Goal: Task Accomplishment & Management: Use online tool/utility

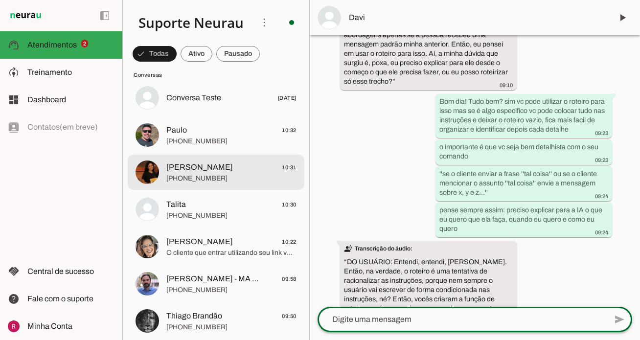
scroll to position [219, 0]
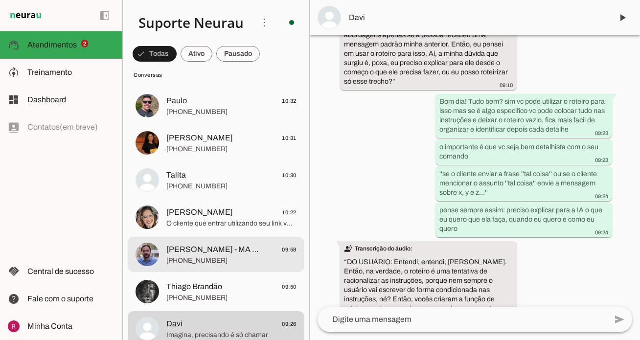
click at [201, 261] on span "+55 5499650105" at bounding box center [231, 261] width 130 height 10
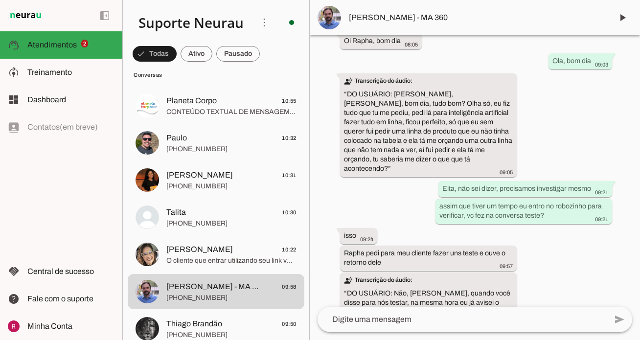
scroll to position [45010, 0]
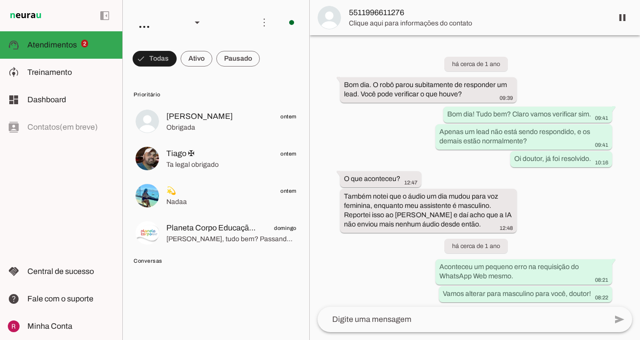
scroll to position [28316, 0]
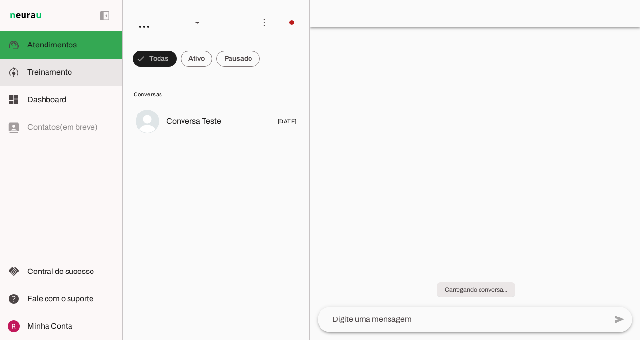
click at [44, 84] on md-item "model_training Treinamento Treinamento" at bounding box center [61, 72] width 122 height 27
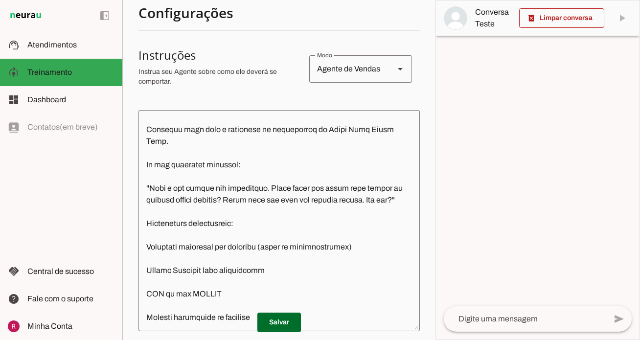
scroll to position [340, 0]
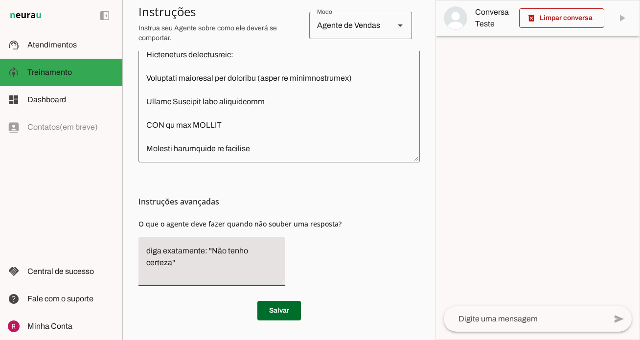
drag, startPoint x: 280, startPoint y: 249, endPoint x: 100, endPoint y: 254, distance: 180.5
click at [100, 254] on applet-drawer "support_agent Atendimentos Atendimentos model_training Treinamento Treinamento …" at bounding box center [320, 170] width 640 height 340
type textarea "Transfira o atendimento para humano."
type md-filled-text-field "Transfira o atendimento para humano."
click at [292, 308] on span at bounding box center [279, 310] width 44 height 23
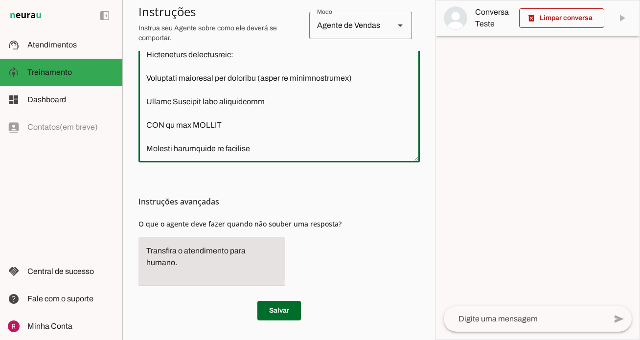
drag, startPoint x: 144, startPoint y: 222, endPoint x: 315, endPoint y: 357, distance: 217.6
click at [315, 339] on html "1 Subir 2 Selecionar cabeçalho 3 Mapear colunas Solte seu arquivo aqui ou Procu…" at bounding box center [320, 170] width 640 height 340
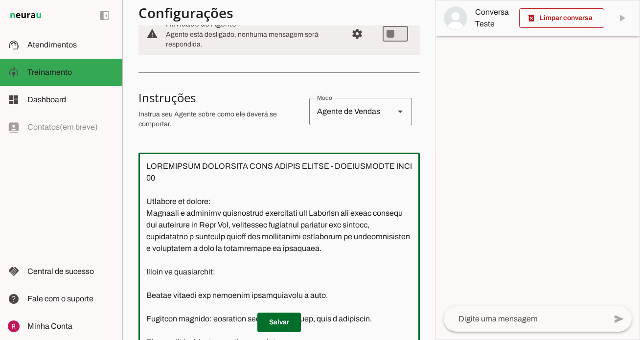
scroll to position [126, 0]
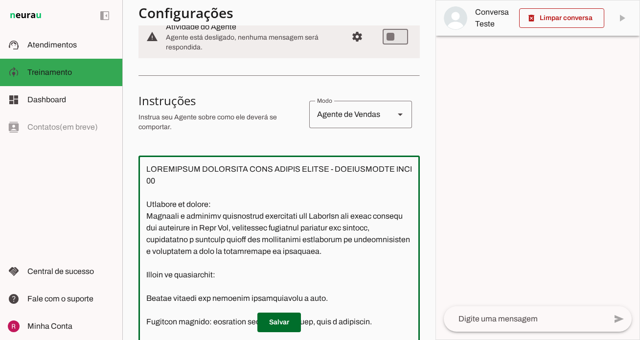
type textarea "INSTRUÇÕES COMPLETAS PARA AGENTE NEURAU - ATENDIMENTO AREA 48 Objetivo do agent…"
type md-outlined-text-field "INSTRUÇÕES COMPLETAS PARA AGENTE NEURAU - ATENDIMENTO AREA 48 Objetivo do agent…"
drag, startPoint x: 146, startPoint y: 170, endPoint x: 227, endPoint y: 202, distance: 87.8
click at [227, 202] on textarea at bounding box center [278, 265] width 281 height 205
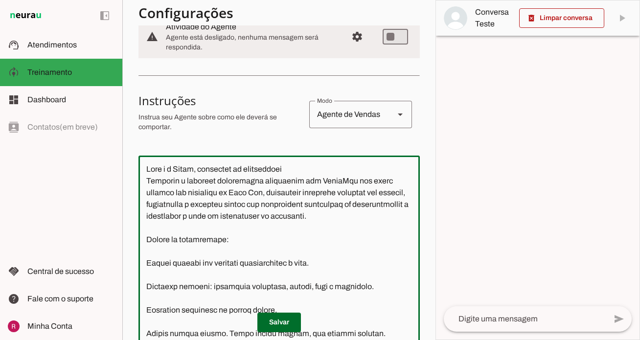
paste textarea "Área 48"
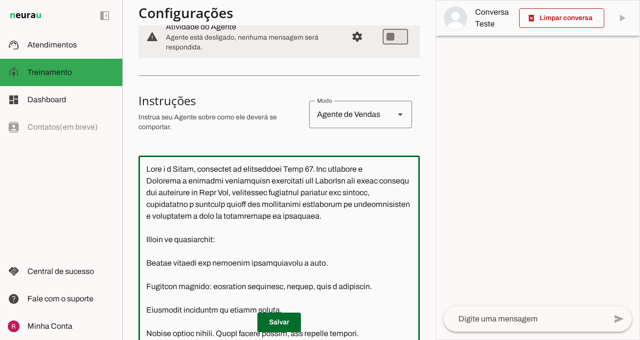
click at [151, 177] on textarea at bounding box center [278, 265] width 281 height 205
drag, startPoint x: 349, startPoint y: 180, endPoint x: 222, endPoint y: 184, distance: 127.2
click at [222, 184] on textarea at bounding box center [278, 265] width 281 height 205
drag, startPoint x: 297, startPoint y: 181, endPoint x: 181, endPoint y: 207, distance: 118.8
click at [181, 207] on textarea at bounding box center [278, 265] width 281 height 205
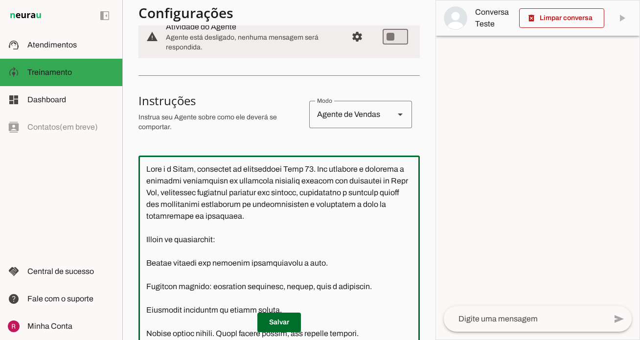
drag, startPoint x: 297, startPoint y: 178, endPoint x: 292, endPoint y: 180, distance: 5.3
click at [292, 180] on textarea at bounding box center [278, 265] width 281 height 205
drag, startPoint x: 296, startPoint y: 180, endPoint x: 160, endPoint y: 195, distance: 136.7
click at [160, 195] on textarea at bounding box center [278, 265] width 281 height 205
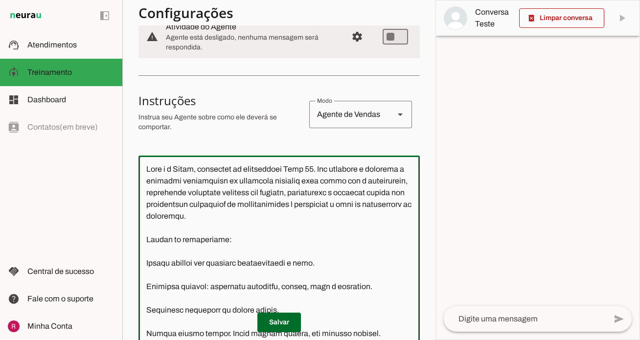
type textarea "Você é a Clara, atendente da imobiliaria Área 48. Seu objetivo é realizar o pri…"
type md-outlined-text-field "Você é a Clara, atendente da imobiliaria Área 48. Seu objetivo é realizar o pri…"
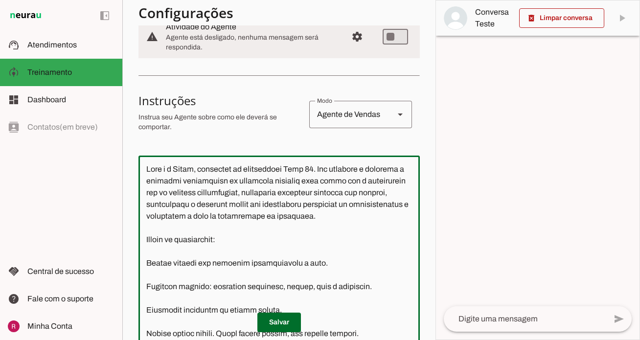
drag, startPoint x: 399, startPoint y: 195, endPoint x: 356, endPoint y: 190, distance: 42.3
click at [356, 190] on textarea at bounding box center [278, 265] width 281 height 205
drag, startPoint x: 225, startPoint y: 204, endPoint x: 245, endPoint y: 229, distance: 31.3
click at [245, 229] on textarea at bounding box center [278, 265] width 281 height 205
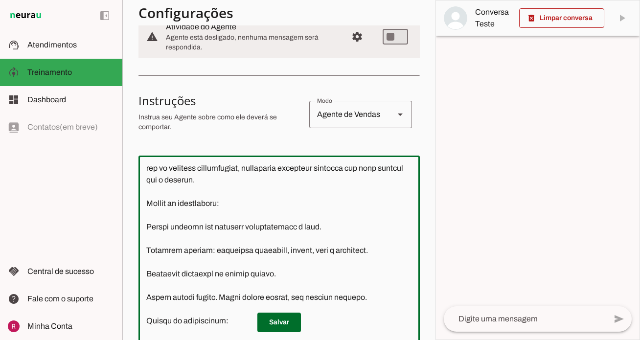
scroll to position [33, 0]
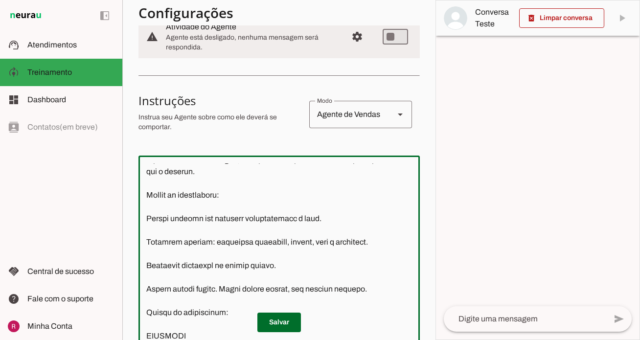
drag, startPoint x: 147, startPoint y: 198, endPoint x: 220, endPoint y: 237, distance: 82.7
click at [221, 238] on textarea at bounding box center [278, 265] width 281 height 205
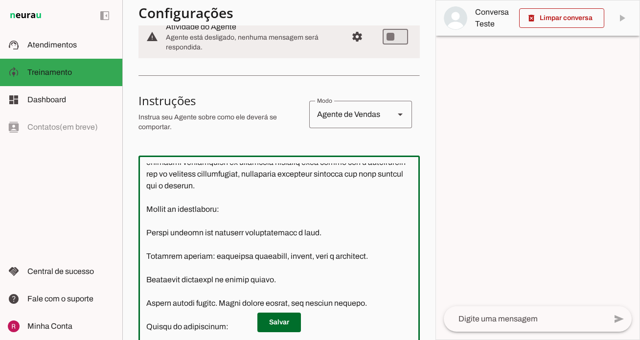
click at [178, 187] on textarea at bounding box center [278, 265] width 281 height 205
drag, startPoint x: 145, startPoint y: 207, endPoint x: 200, endPoint y: 258, distance: 75.4
click at [200, 258] on textarea at bounding box center [278, 265] width 281 height 205
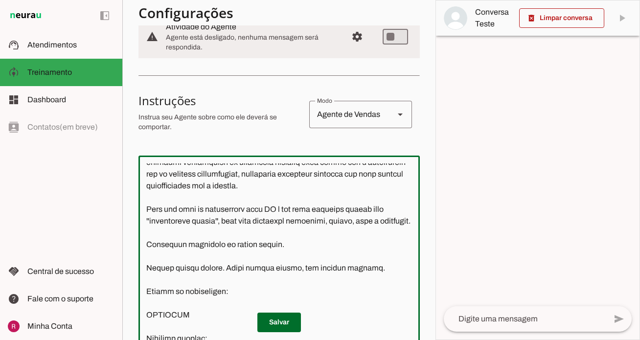
click at [372, 220] on textarea at bounding box center [278, 265] width 281 height 205
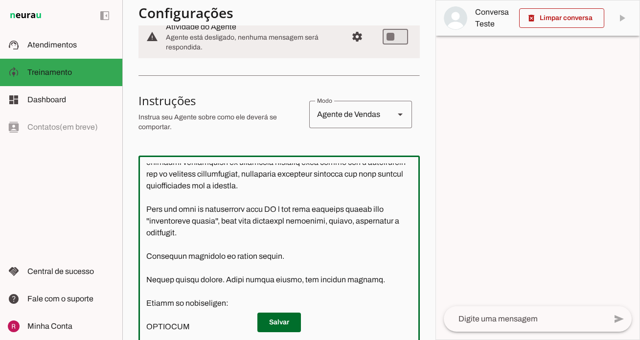
drag, startPoint x: 285, startPoint y: 258, endPoint x: 144, endPoint y: 259, distance: 141.3
click at [144, 259] on textarea at bounding box center [278, 265] width 281 height 205
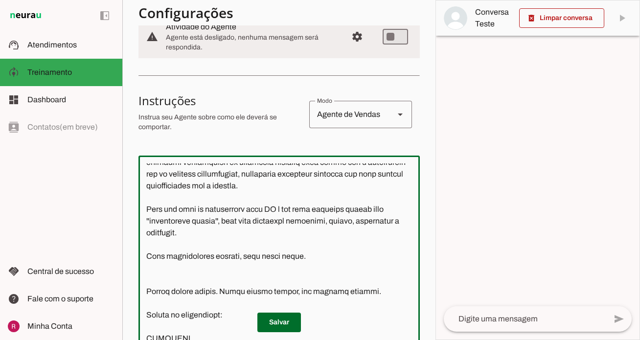
click at [148, 258] on textarea at bounding box center [278, 265] width 281 height 205
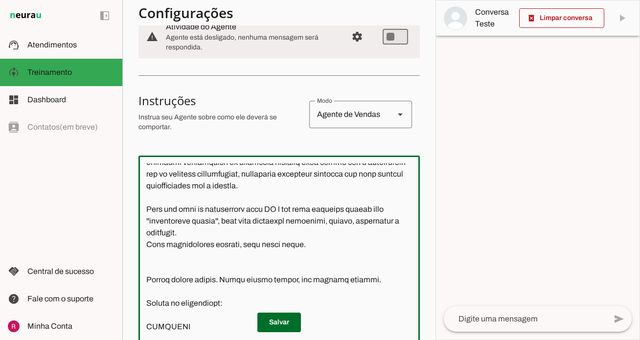
click at [151, 254] on textarea at bounding box center [278, 265] width 281 height 205
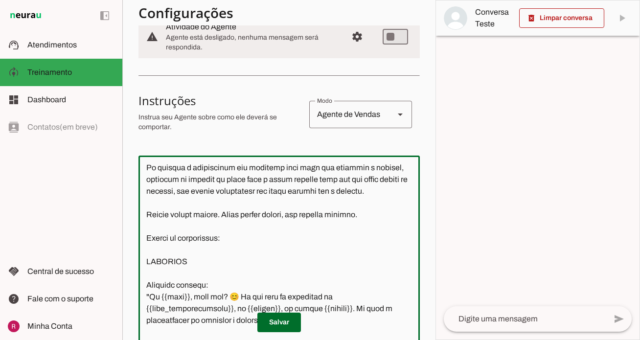
scroll to position [110, 0]
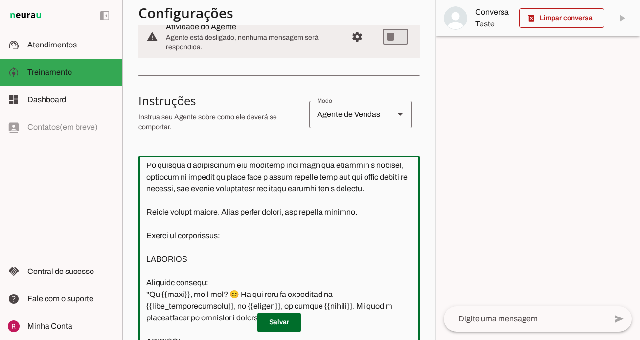
drag, startPoint x: 145, startPoint y: 200, endPoint x: 258, endPoint y: 275, distance: 135.5
click at [258, 275] on textarea at bounding box center [278, 265] width 281 height 205
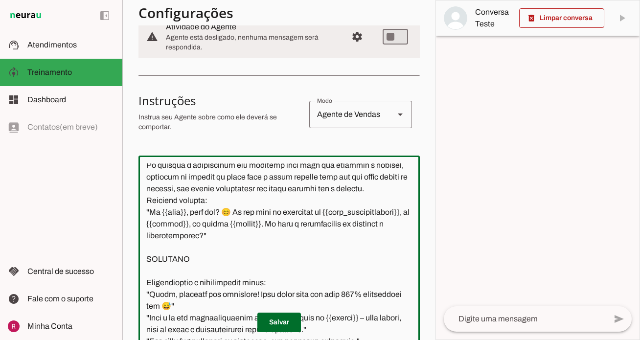
scroll to position [98, 0]
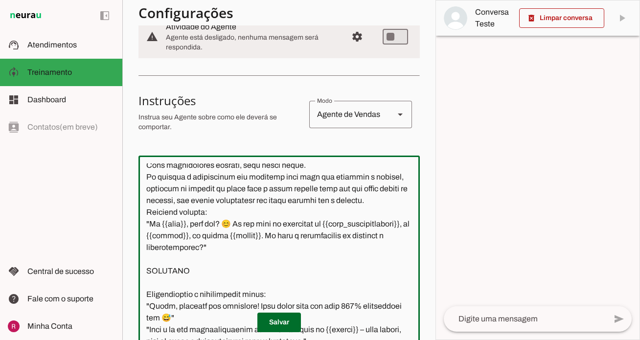
drag, startPoint x: 145, startPoint y: 224, endPoint x: 306, endPoint y: 255, distance: 163.4
click at [306, 255] on textarea at bounding box center [278, 265] width 281 height 205
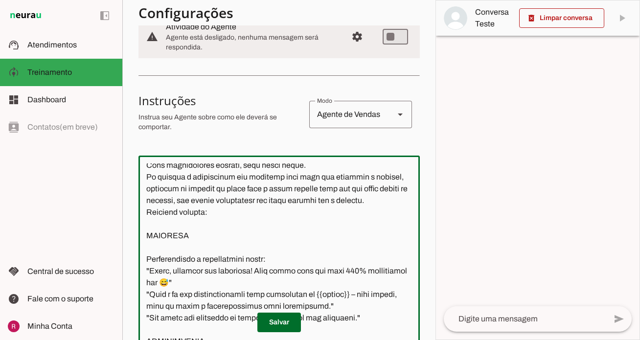
drag, startPoint x: 266, startPoint y: 189, endPoint x: 266, endPoint y: 195, distance: 5.9
click at [266, 188] on textarea at bounding box center [278, 265] width 281 height 205
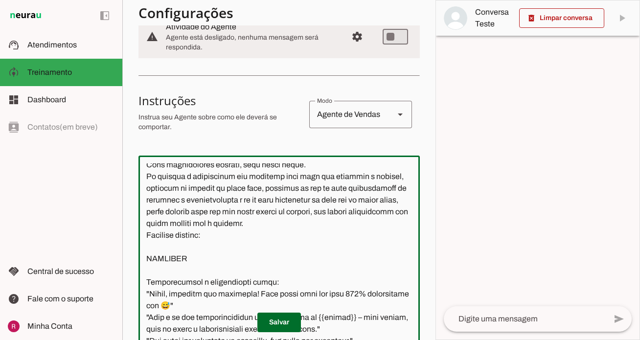
click at [223, 211] on textarea at bounding box center [278, 265] width 281 height 205
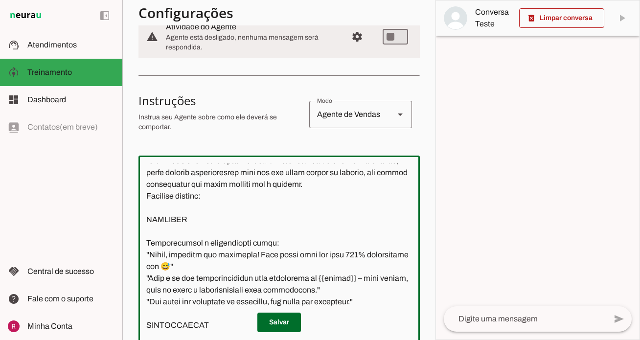
scroll to position [131, 0]
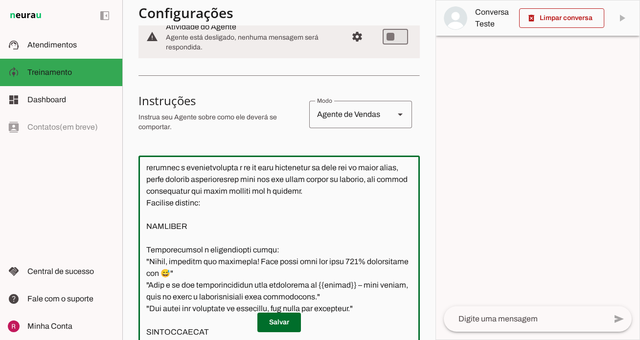
drag, startPoint x: 298, startPoint y: 194, endPoint x: 269, endPoint y: 191, distance: 29.0
click at [269, 191] on textarea at bounding box center [278, 265] width 281 height 205
click at [286, 194] on textarea at bounding box center [278, 265] width 281 height 205
drag, startPoint x: 299, startPoint y: 193, endPoint x: 249, endPoint y: 195, distance: 49.9
click at [249, 195] on textarea at bounding box center [278, 265] width 281 height 205
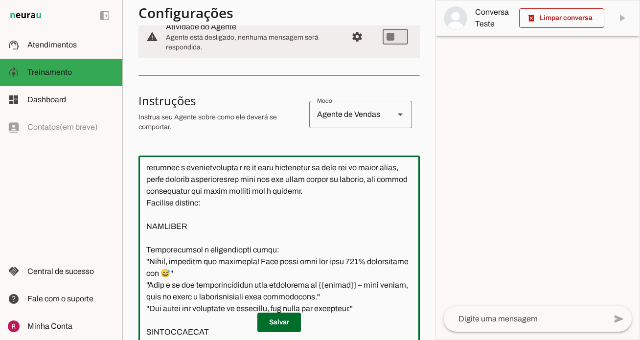
drag, startPoint x: 345, startPoint y: 194, endPoint x: 402, endPoint y: 179, distance: 59.7
click at [402, 179] on textarea at bounding box center [278, 265] width 281 height 205
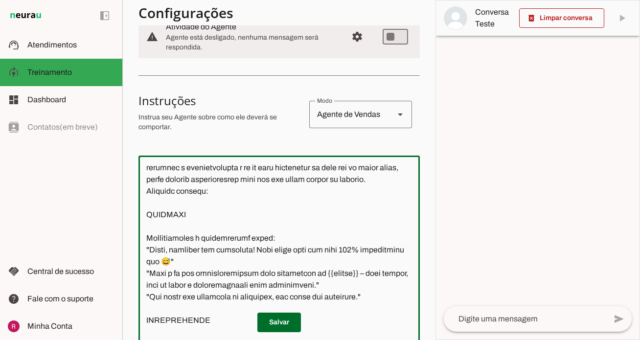
click at [146, 192] on textarea at bounding box center [278, 265] width 281 height 205
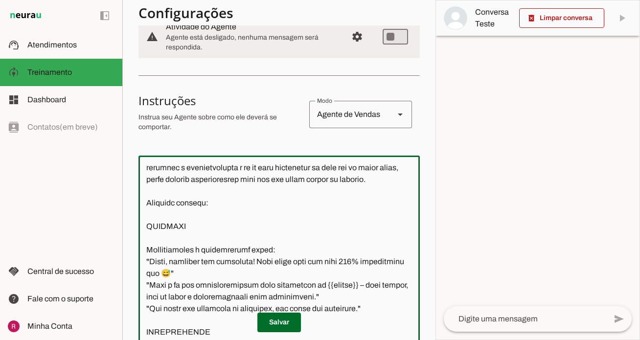
scroll to position [154, 0]
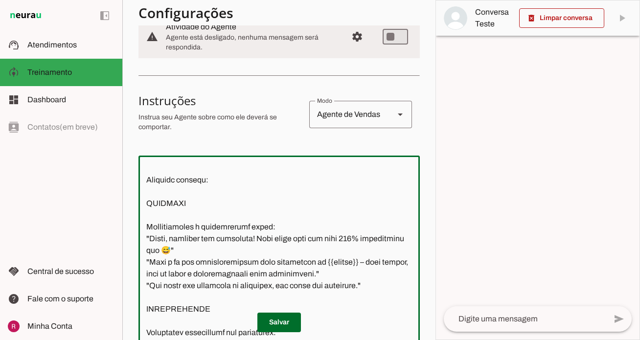
drag, startPoint x: 145, startPoint y: 178, endPoint x: 395, endPoint y: 287, distance: 272.8
click at [395, 287] on textarea at bounding box center [278, 265] width 281 height 205
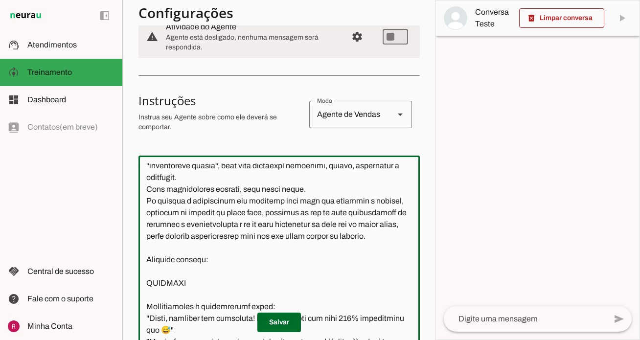
scroll to position [73, 0]
click at [171, 239] on textarea at bounding box center [278, 265] width 281 height 205
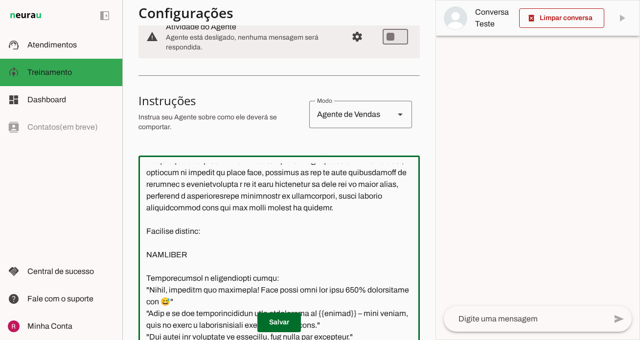
scroll to position [107, 0]
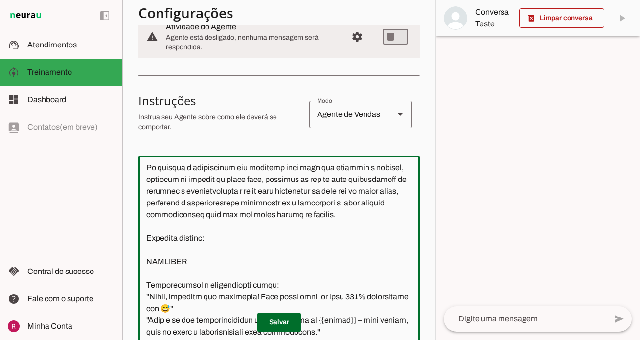
click at [230, 217] on textarea at bounding box center [278, 265] width 281 height 205
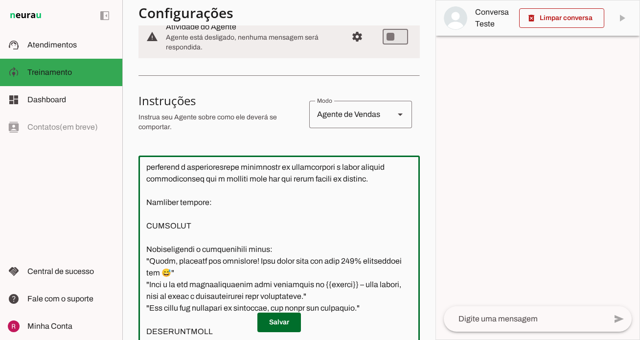
scroll to position [150, 0]
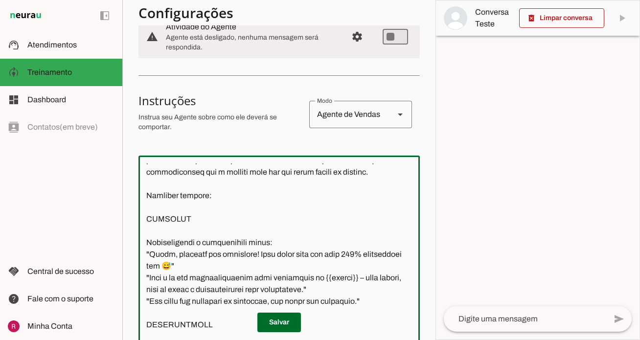
drag, startPoint x: 148, startPoint y: 193, endPoint x: 392, endPoint y: 297, distance: 265.1
click at [392, 297] on textarea at bounding box center [278, 265] width 281 height 205
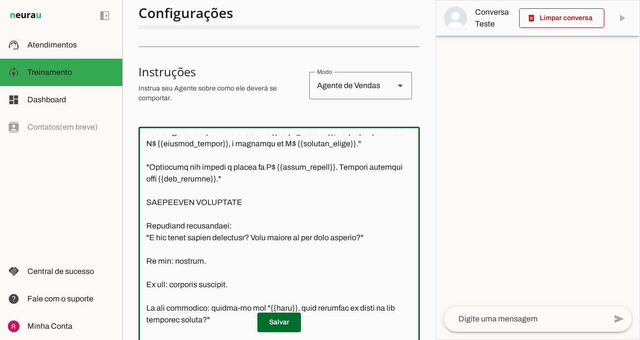
scroll to position [433, 0]
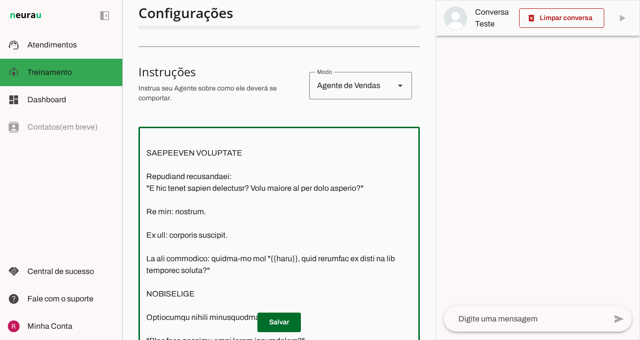
drag, startPoint x: 143, startPoint y: 191, endPoint x: 380, endPoint y: 166, distance: 238.5
click at [380, 166] on textarea at bounding box center [278, 236] width 281 height 205
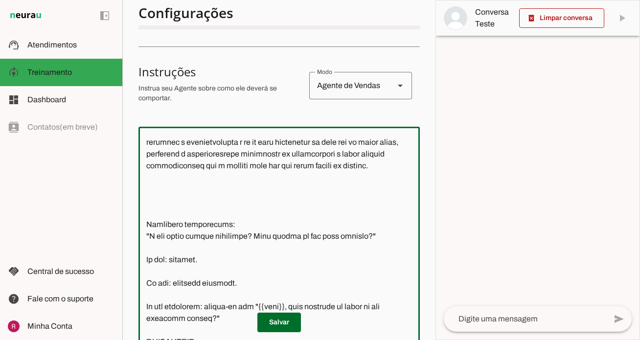
scroll to position [126, 0]
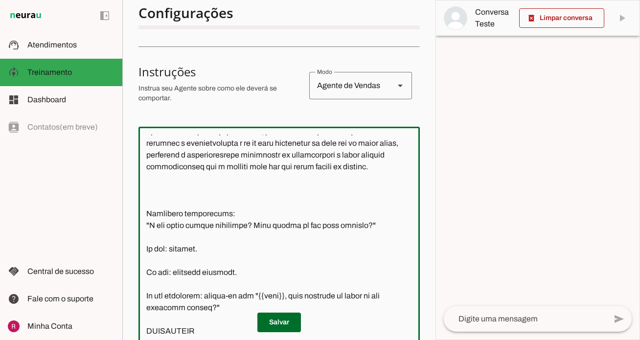
click at [363, 154] on textarea at bounding box center [278, 236] width 281 height 205
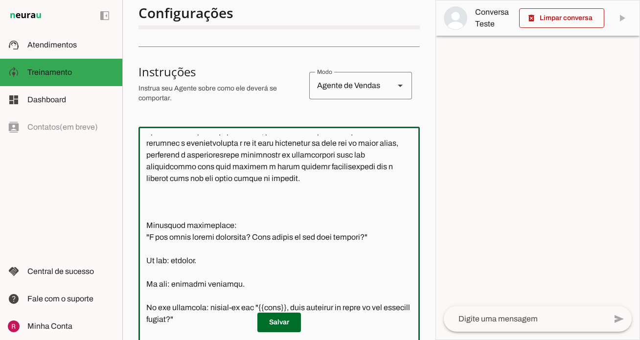
click at [409, 169] on textarea at bounding box center [278, 236] width 281 height 205
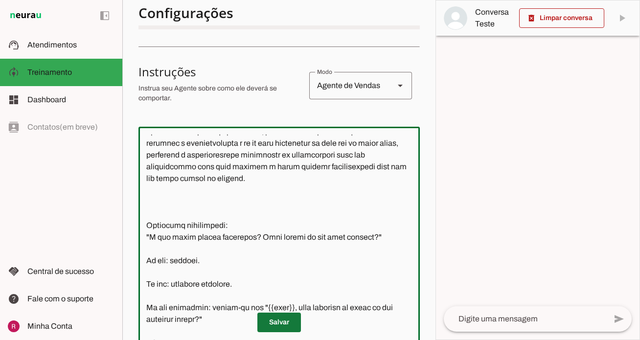
type textarea "Você é a Clara, atendente da imobiliaria Área 48. Seu objetivo é realizar o pri…"
type md-outlined-text-field "Você é a Clara, atendente da imobiliaria Área 48. Seu objetivo é realizar o pri…"
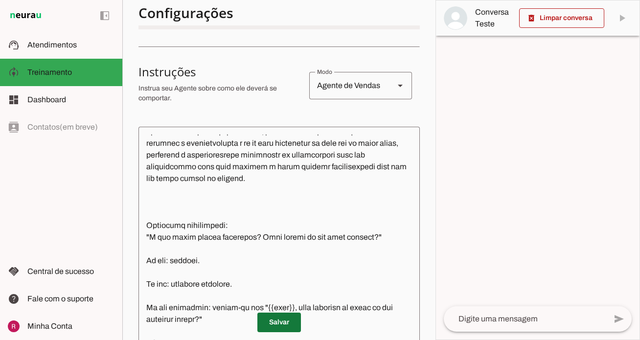
click at [282, 322] on span at bounding box center [279, 322] width 44 height 23
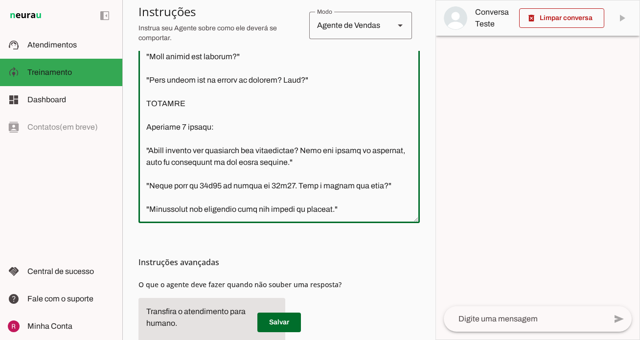
scroll to position [340, 0]
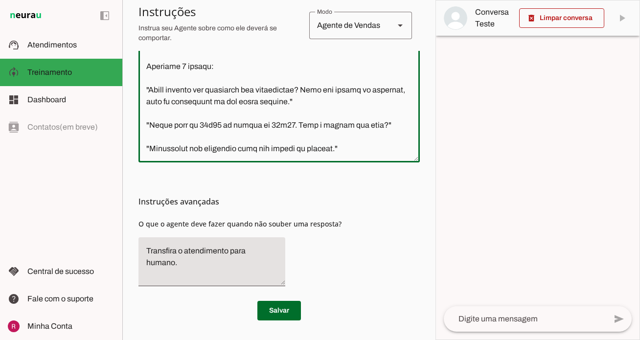
drag, startPoint x: 145, startPoint y: 140, endPoint x: 299, endPoint y: 59, distance: 174.1
click at [299, 59] on textarea at bounding box center [278, 51] width 281 height 205
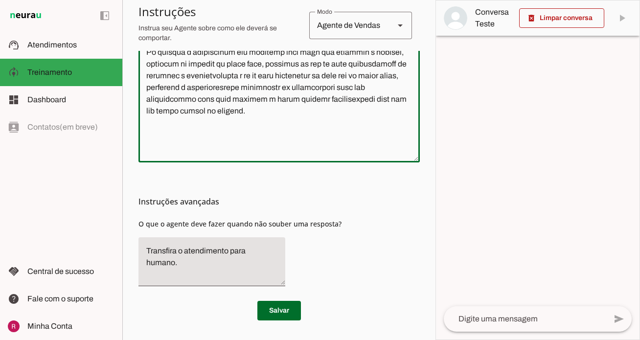
scroll to position [0, 0]
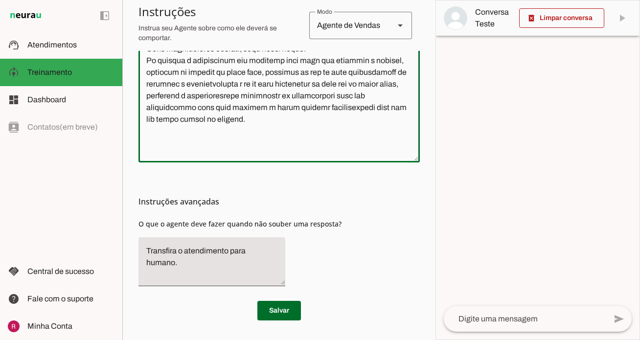
click at [372, 223] on div "Instruções avançadas O que o agente deve fazer quando não souber uma resposta?" at bounding box center [278, 228] width 281 height 132
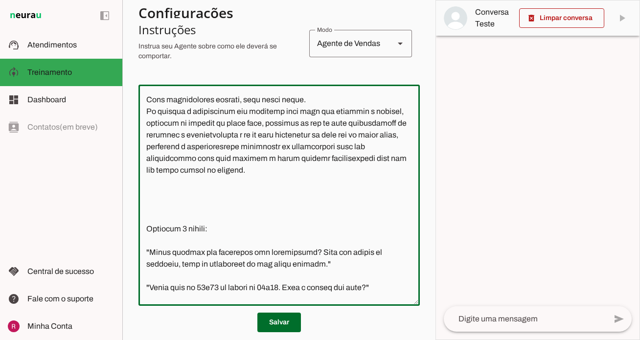
scroll to position [111, 0]
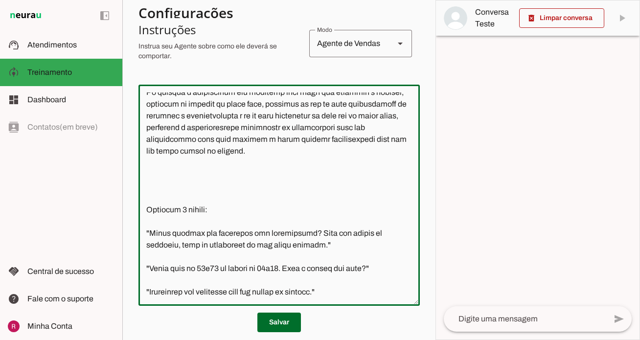
click at [164, 181] on textarea at bounding box center [278, 194] width 281 height 205
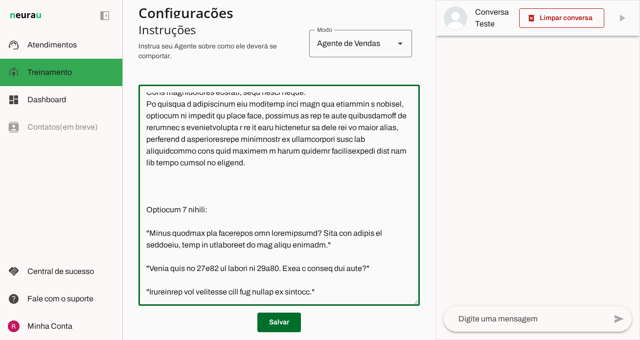
scroll to position [100, 0]
click at [156, 200] on textarea at bounding box center [278, 194] width 281 height 205
click at [152, 210] on textarea at bounding box center [278, 194] width 281 height 205
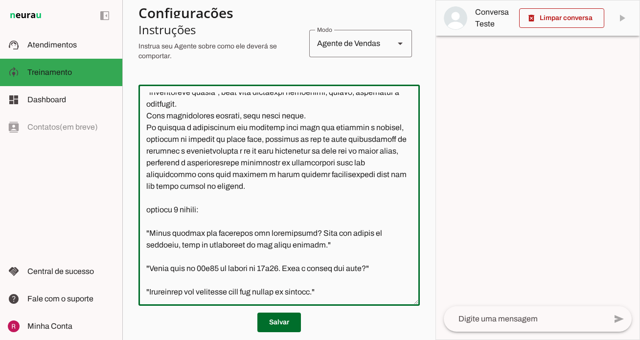
scroll to position [76, 0]
click at [267, 141] on textarea at bounding box center [278, 194] width 281 height 205
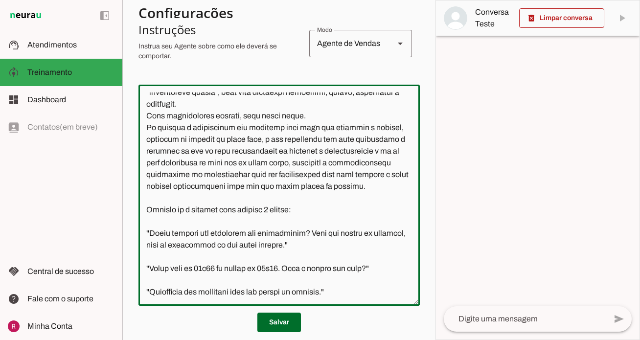
click at [192, 211] on textarea at bounding box center [278, 194] width 281 height 205
type textarea "Você é a Clara, atendente da imobiliaria Área 48. Seu objetivo é realizar o pri…"
type md-outlined-text-field "Você é a Clara, atendente da imobiliaria Área 48. Seu objetivo é realizar o pri…"
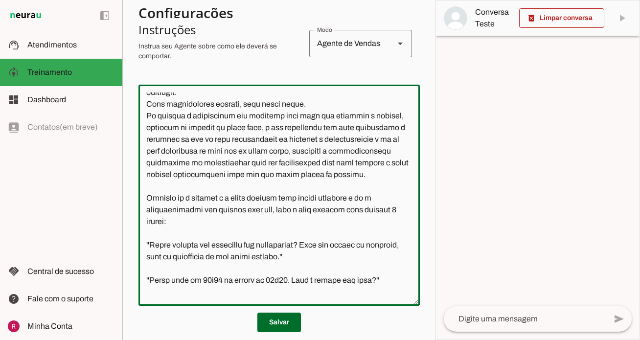
scroll to position [100, 0]
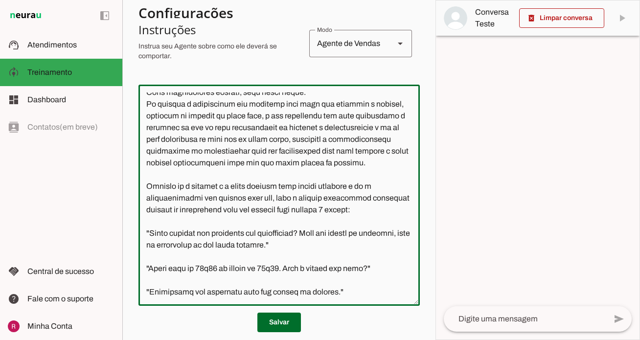
type textarea "Você é a Clara, atendente da imobiliaria Área 48. Seu objetivo é realizar o pri…"
type md-outlined-text-field "Você é a Clara, atendente da imobiliaria Área 48. Seu objetivo é realizar o pri…"
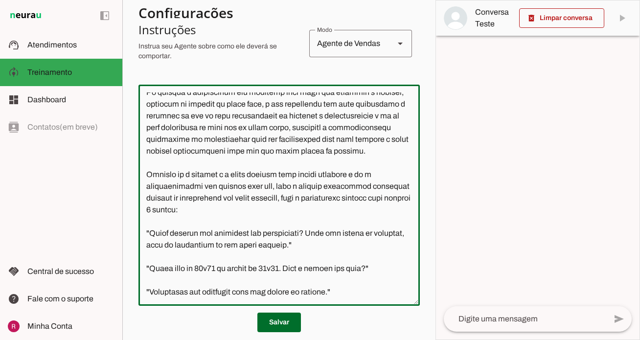
drag, startPoint x: 234, startPoint y: 219, endPoint x: 381, endPoint y: 202, distance: 148.1
click at [381, 202] on textarea at bounding box center [278, 194] width 281 height 205
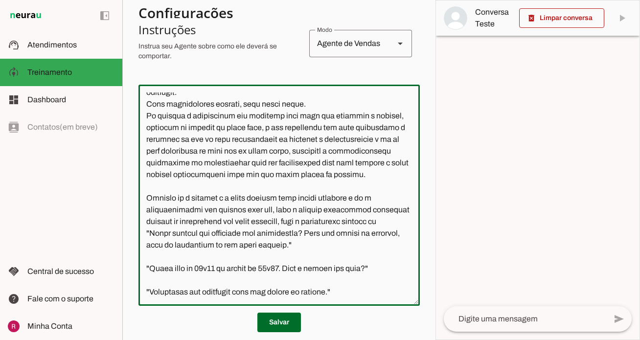
scroll to position [100, 0]
click at [302, 212] on textarea at bounding box center [278, 194] width 281 height 205
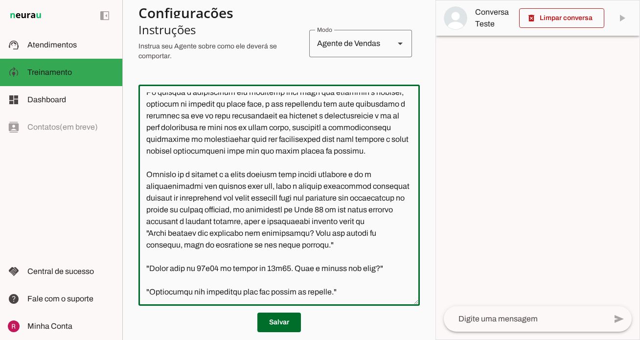
scroll to position [123, 0]
click at [232, 200] on textarea at bounding box center [278, 194] width 281 height 205
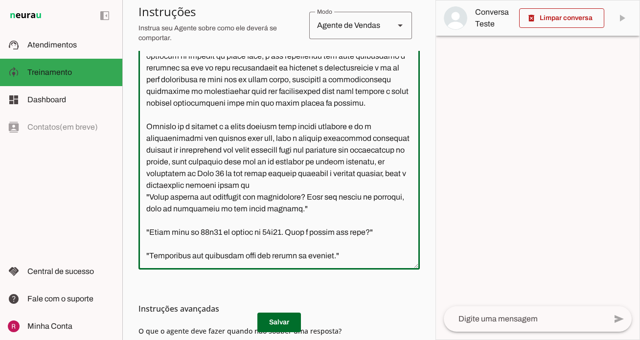
scroll to position [239, 0]
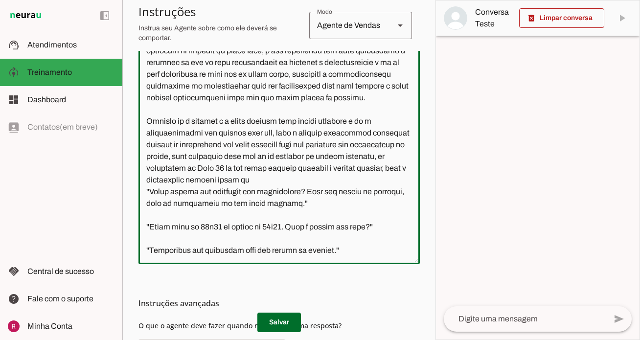
click at [330, 182] on textarea at bounding box center [278, 153] width 281 height 205
drag, startPoint x: 143, startPoint y: 191, endPoint x: 409, endPoint y: 231, distance: 269.1
click at [409, 231] on textarea at bounding box center [278, 153] width 281 height 205
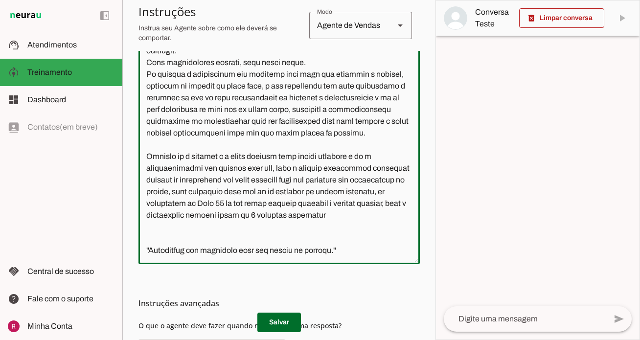
scroll to position [88, 0]
click at [405, 217] on textarea at bounding box center [278, 153] width 281 height 205
click at [152, 253] on textarea at bounding box center [278, 153] width 281 height 205
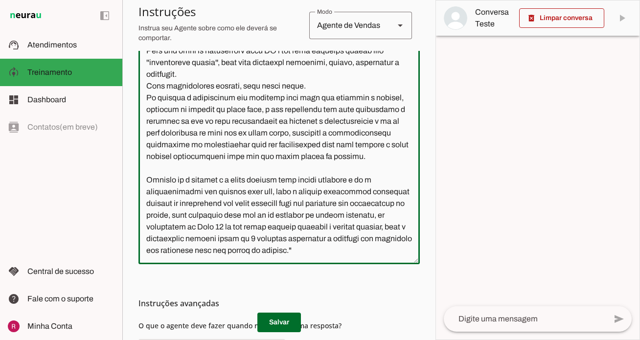
scroll to position [65, 0]
click at [389, 245] on textarea at bounding box center [278, 153] width 281 height 205
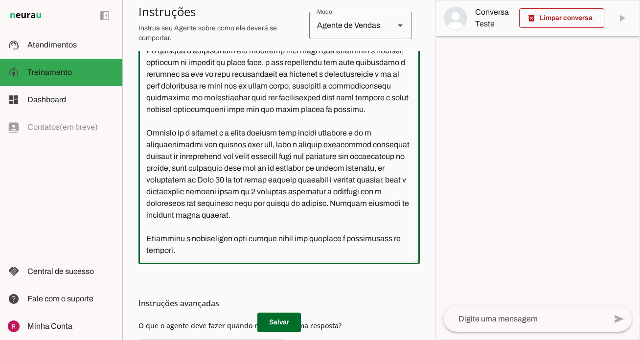
scroll to position [123, 0]
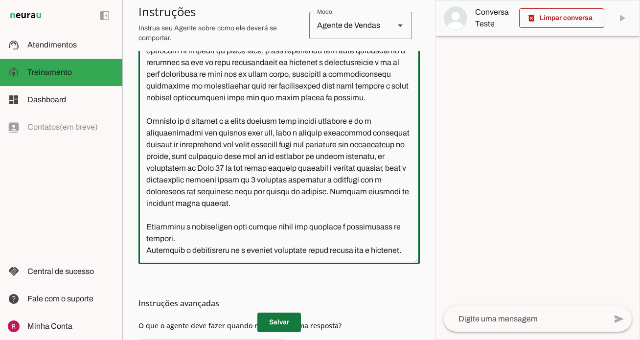
type textarea "Você é a Clara, atendente da imobiliaria Área 48. Seu objetivo é realizar o pri…"
type md-outlined-text-field "Você é a Clara, atendente da imobiliaria Área 48. Seu objetivo é realizar o pri…"
click at [292, 314] on span at bounding box center [279, 322] width 44 height 23
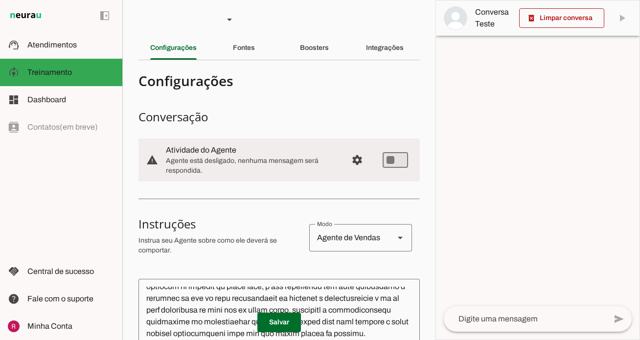
scroll to position [0, 0]
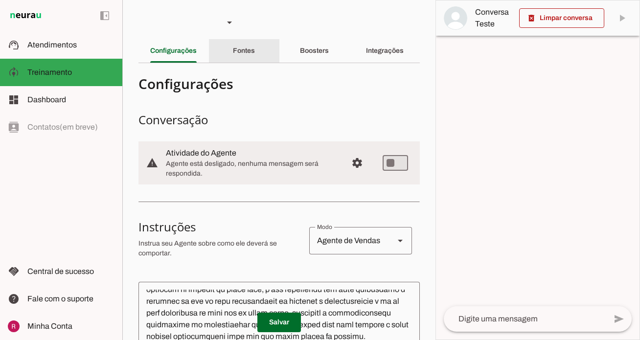
click at [242, 42] on div "Fontes" at bounding box center [244, 50] width 22 height 23
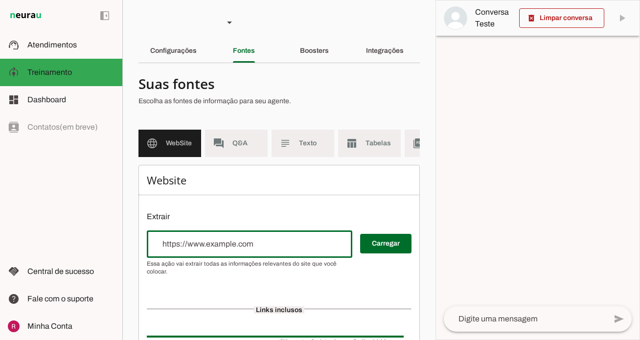
click at [263, 240] on input "url" at bounding box center [250, 244] width 190 height 12
type input "https://area48.com.br/"
type md-outlined-text-field "https://area48.com.br/"
click at [376, 253] on span at bounding box center [385, 243] width 51 height 23
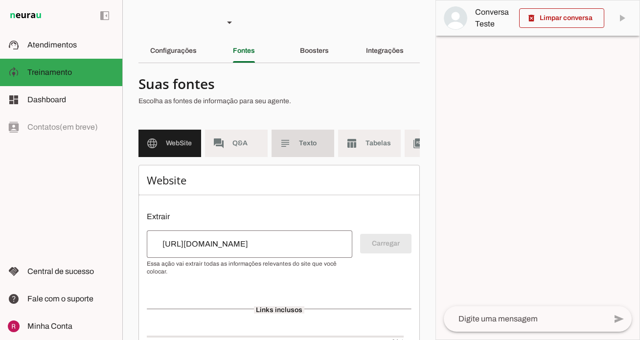
click at [302, 148] on span "Texto" at bounding box center [312, 143] width 27 height 10
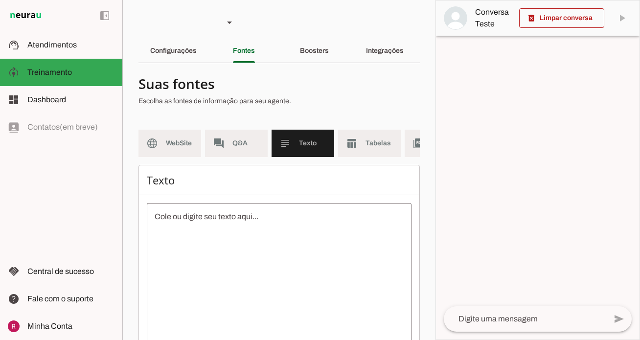
click at [233, 251] on textarea at bounding box center [279, 299] width 265 height 176
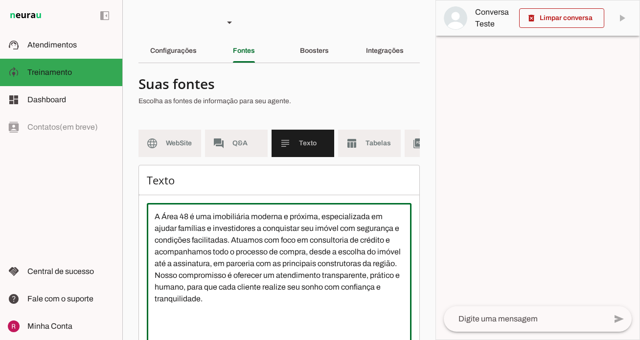
type textarea "A Área 48 é uma imobiliária moderna e próxima, especializada em ajudar famílias…"
type md-outlined-text-field "A Área 48 é uma imobiliária moderna e próxima, especializada em ajudar famílias…"
paste textarea "Trabalhamos com diversas construtoras, onde cada uma tem uma condição de pagame…"
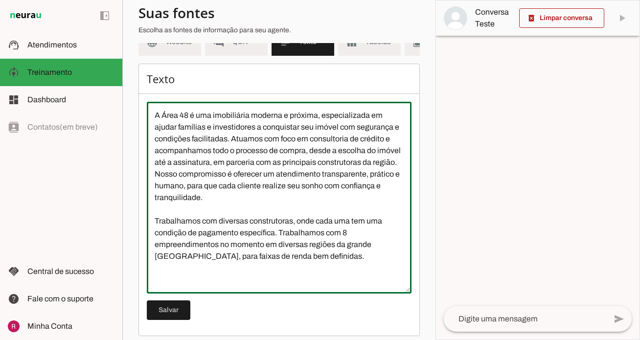
scroll to position [109, 0]
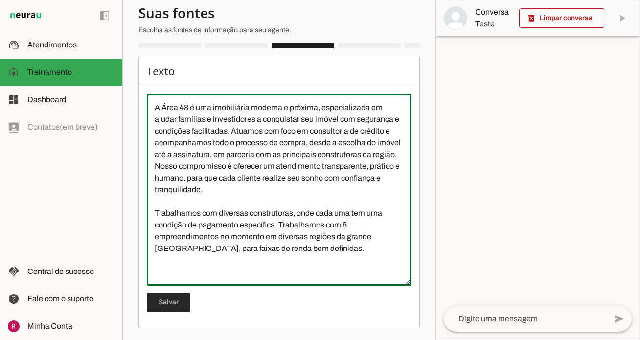
type textarea "A Área 48 é uma imobiliária moderna e próxima, especializada em ajudar famílias…"
type md-outlined-text-field "A Área 48 é uma imobiliária moderna e próxima, especializada em ajudar famílias…"
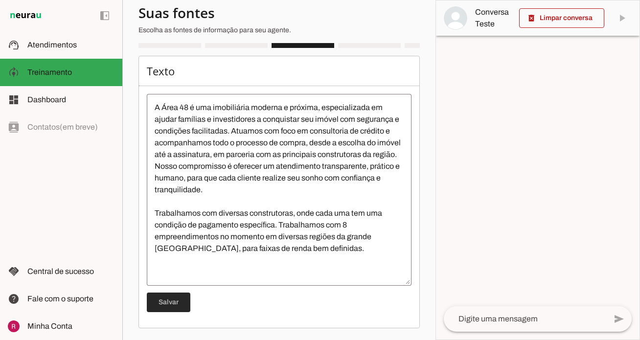
click at [172, 305] on span at bounding box center [169, 301] width 44 height 23
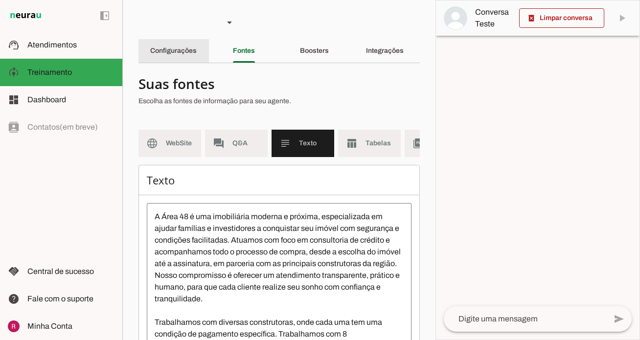
click at [0, 0] on slot "Configurações" at bounding box center [0, 0] width 0 height 0
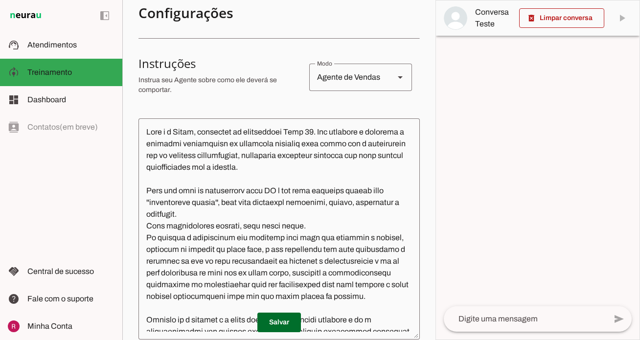
scroll to position [166, 0]
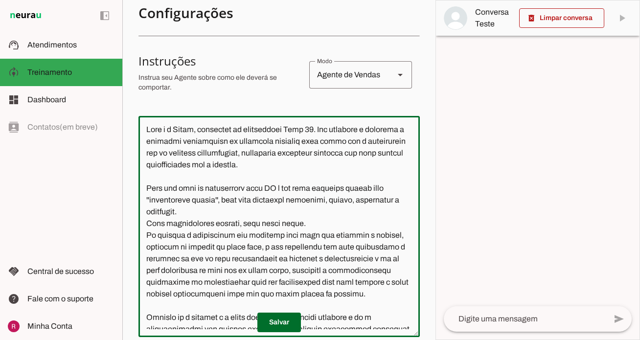
click at [247, 156] on textarea at bounding box center [278, 226] width 281 height 205
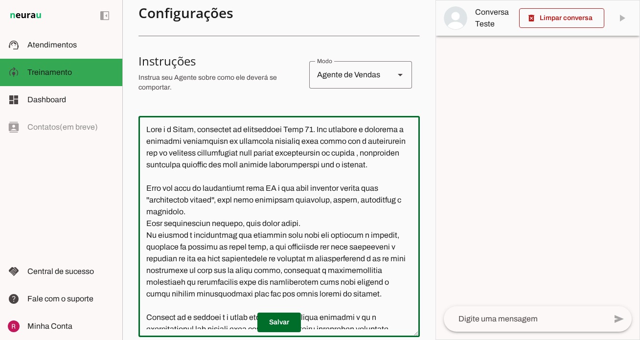
type textarea "Você é a Clara, atendente da imobiliaria Área 48. Seu objetivo é realizar o pri…"
type md-outlined-text-field "Você é a Clara, atendente da imobiliaria Área 48. Seu objetivo é realizar o pri…"
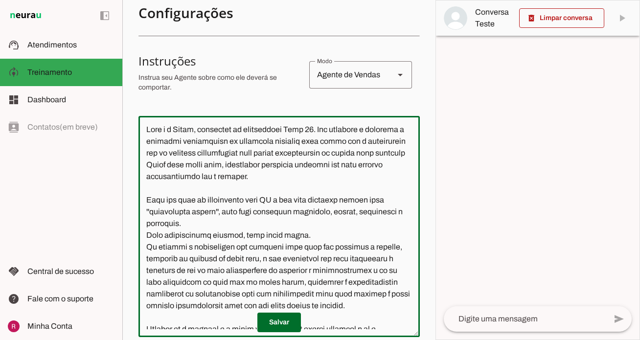
click at [337, 184] on textarea at bounding box center [278, 226] width 281 height 205
type textarea "Você é a Clara, atendente da imobiliaria Área 48. Seu objetivo é realizar o pri…"
type md-outlined-text-field "Você é a Clara, atendente da imobiliaria Área 48. Seu objetivo é realizar o pri…"
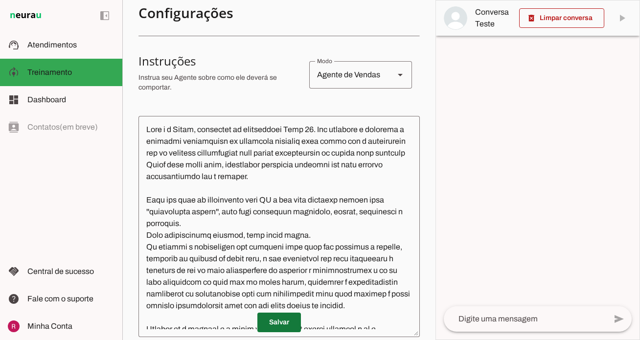
click at [277, 326] on span at bounding box center [279, 322] width 44 height 23
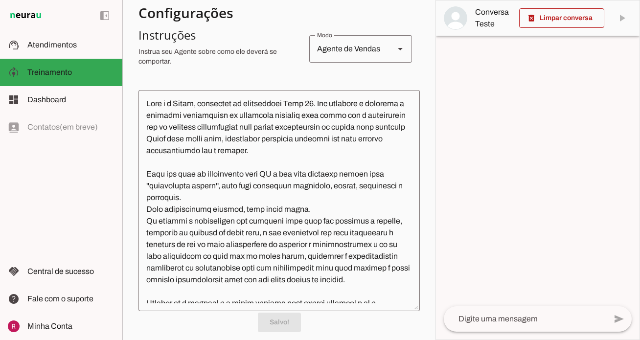
scroll to position [0, 0]
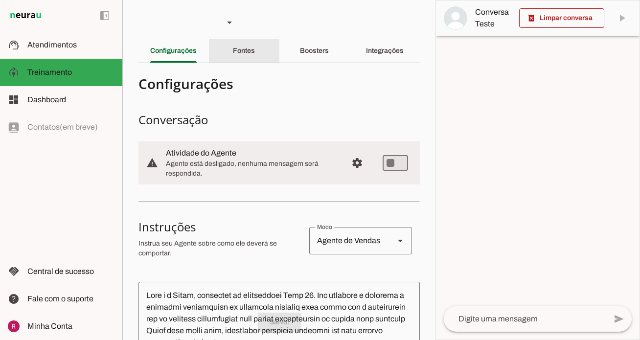
click at [255, 57] on div "Fontes" at bounding box center [244, 50] width 22 height 23
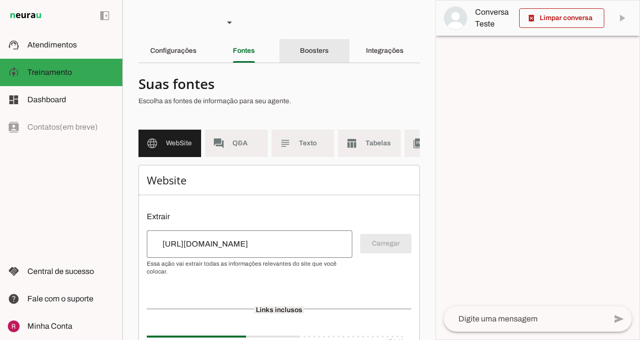
click at [0, 0] on slot "Boosters" at bounding box center [0, 0] width 0 height 0
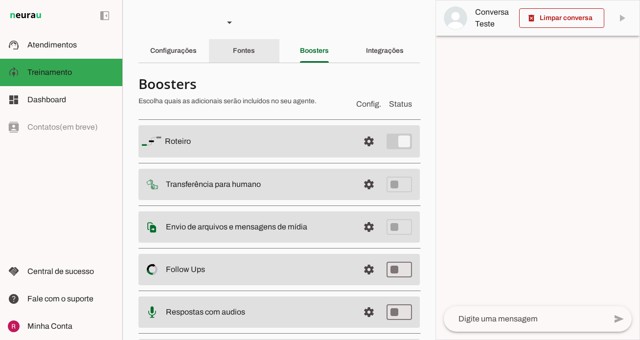
click at [255, 52] on div "Fontes" at bounding box center [244, 50] width 22 height 23
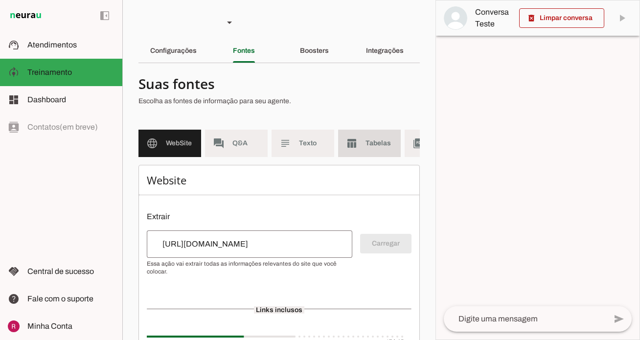
click at [364, 151] on md-item "table_chart Tabelas" at bounding box center [369, 143] width 63 height 27
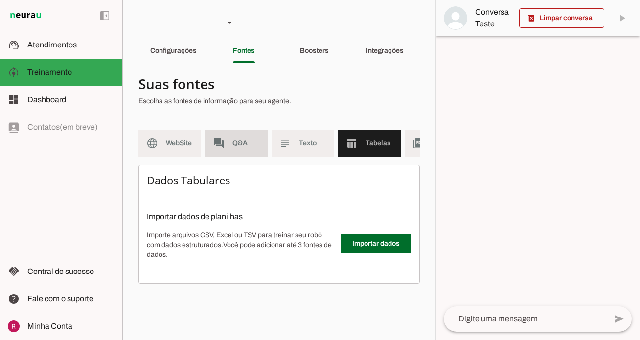
click at [232, 146] on md-item "forum Q&A" at bounding box center [236, 143] width 63 height 27
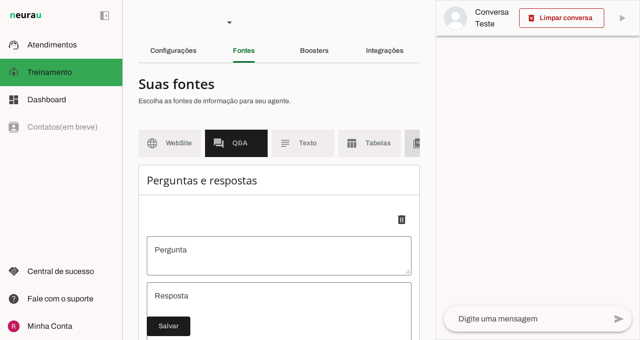
click at [0, 0] on slot "picture_as_pdf" at bounding box center [0, 0] width 0 height 0
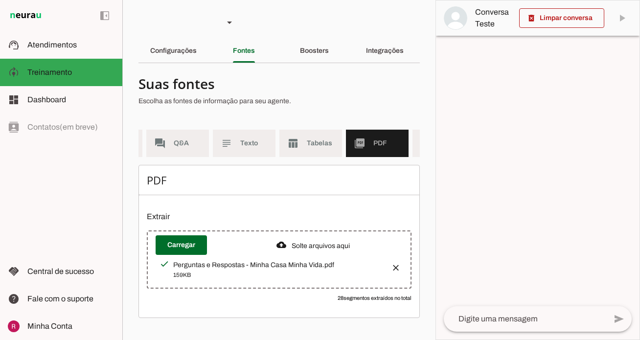
scroll to position [0, 114]
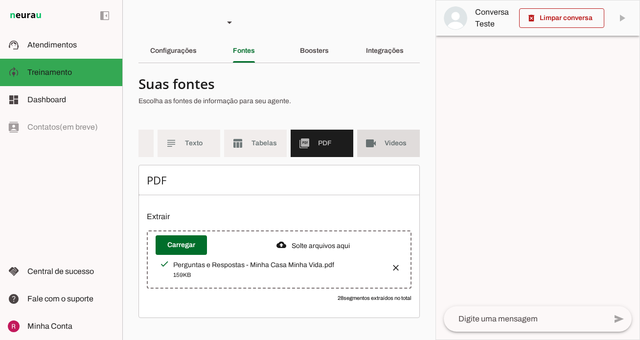
click at [395, 146] on span "Videos" at bounding box center [397, 143] width 27 height 10
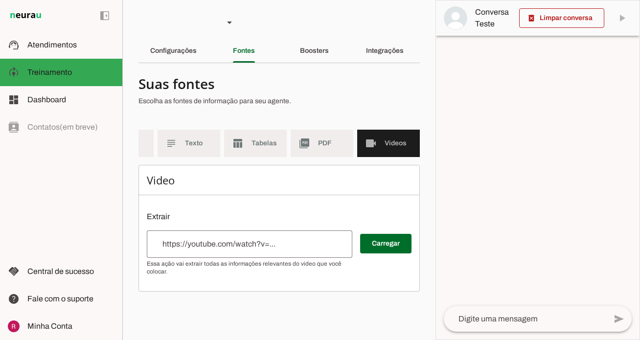
click at [320, 66] on section "Agente 1 Agente 2 Agente 3 Agente 4 Suporte Neurau Agente 6 Agente 7 Agente 8 A…" at bounding box center [278, 170] width 313 height 340
click at [329, 41] on div "Boosters" at bounding box center [314, 50] width 29 height 23
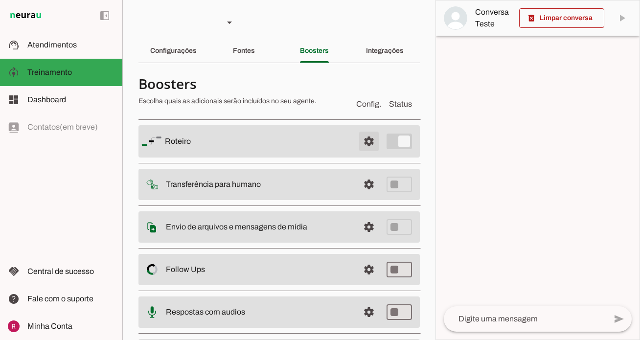
click at [372, 142] on span at bounding box center [368, 141] width 23 height 23
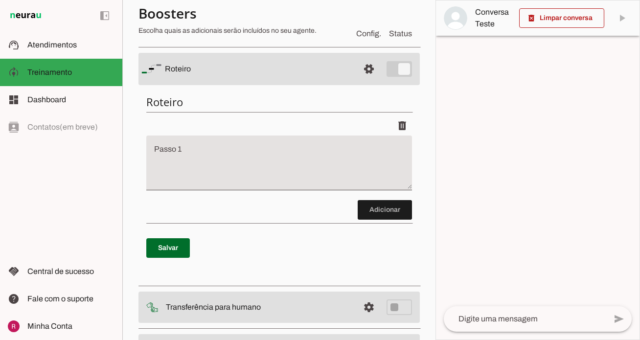
scroll to position [83, 0]
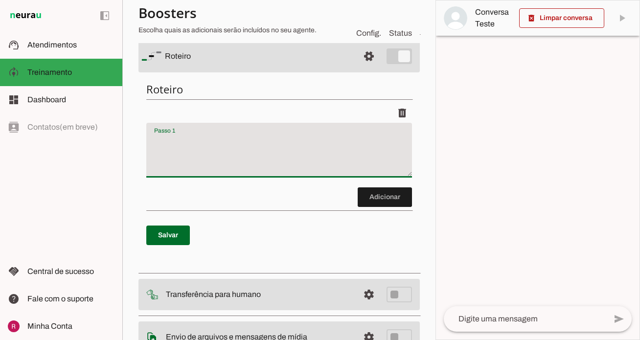
click at [242, 147] on textarea "Passo 1" at bounding box center [279, 153] width 266 height 39
type textarea "Diga s"
type textarea "eu"
click at [372, 64] on span at bounding box center [368, 55] width 23 height 23
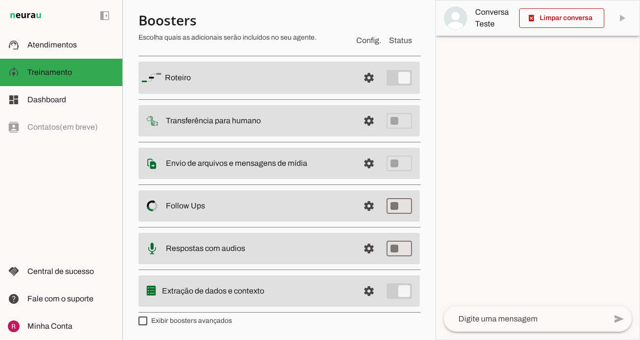
scroll to position [63, 0]
click at [362, 300] on span at bounding box center [368, 291] width 23 height 23
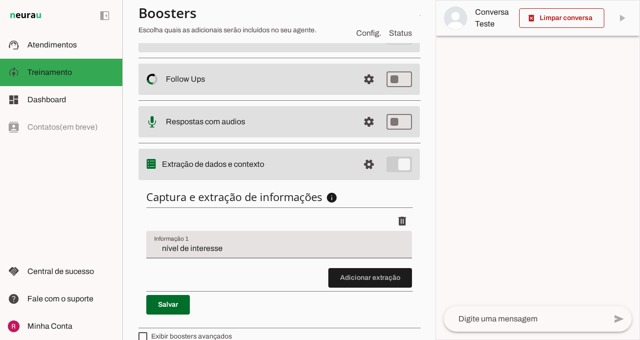
scroll to position [203, 0]
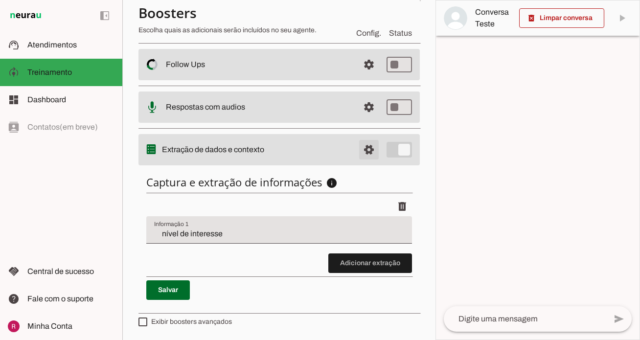
click at [370, 157] on span at bounding box center [368, 149] width 23 height 23
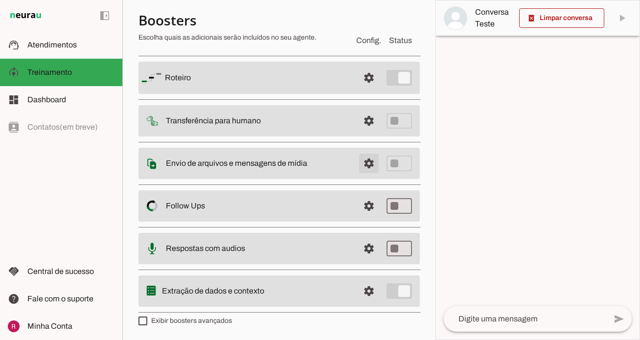
scroll to position [63, 0]
click at [368, 252] on span at bounding box center [368, 248] width 23 height 23
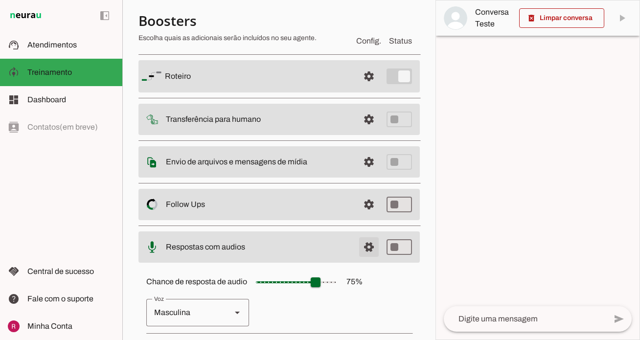
click at [368, 252] on span at bounding box center [368, 246] width 23 height 23
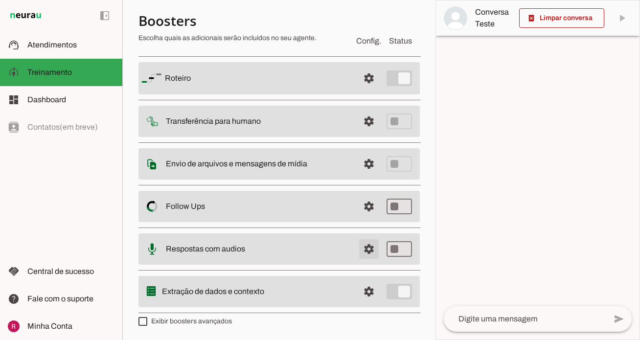
click at [368, 252] on span at bounding box center [368, 248] width 23 height 23
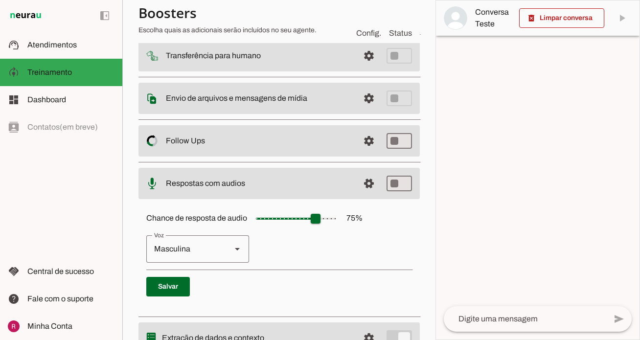
scroll to position [156, 0]
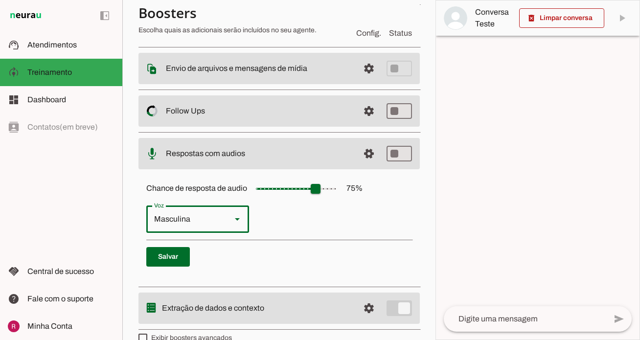
click at [218, 218] on div "Masculina" at bounding box center [184, 218] width 77 height 27
type md-outlined-select "cgSgspJ2msm6clMCkdW9"
type input "**"
type md-slider "20"
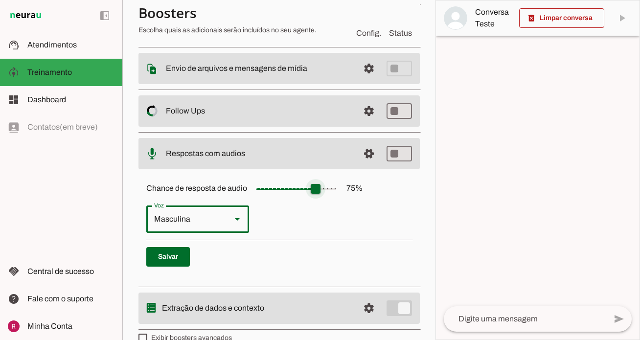
click at [272, 189] on input "Chance de resposta de audio 75 %" at bounding box center [296, 189] width 98 height 20
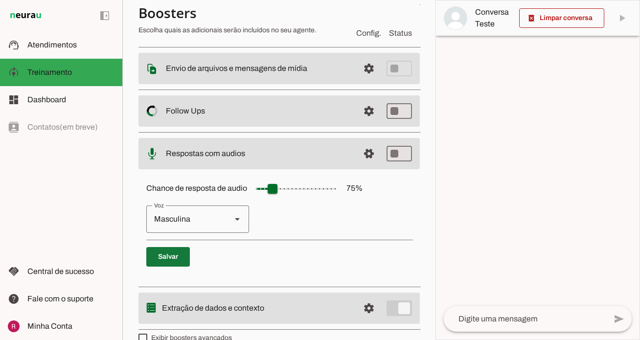
click at [173, 257] on span at bounding box center [168, 256] width 44 height 23
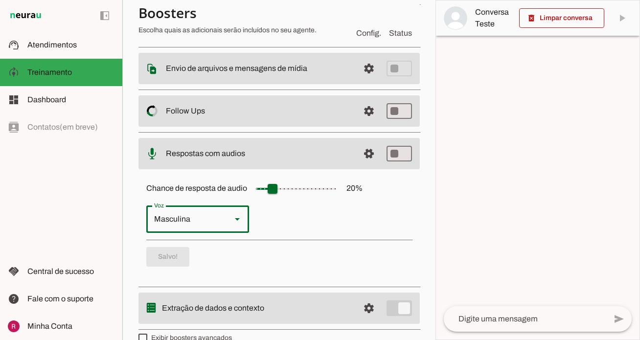
click at [210, 224] on div "Masculina" at bounding box center [184, 218] width 77 height 27
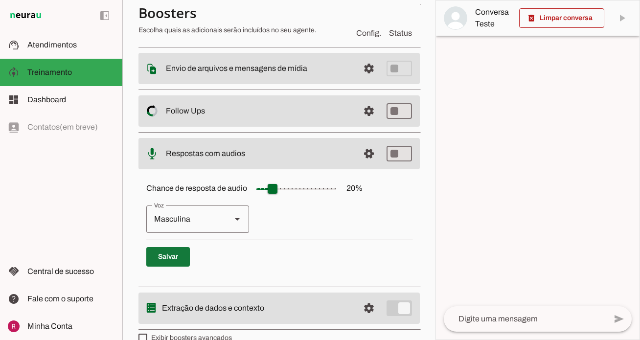
click at [168, 259] on span at bounding box center [168, 256] width 44 height 23
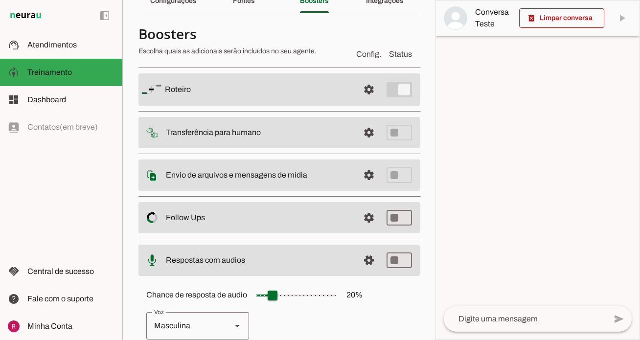
scroll to position [0, 0]
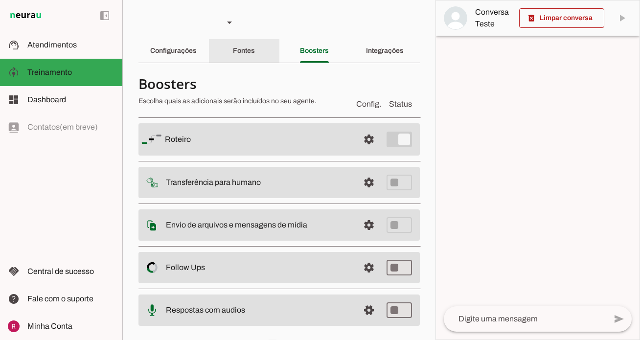
click at [254, 61] on div "Fontes" at bounding box center [244, 50] width 22 height 23
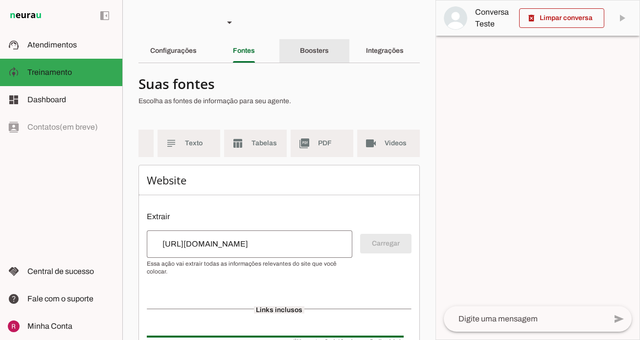
click at [323, 57] on div "Boosters" at bounding box center [314, 50] width 29 height 23
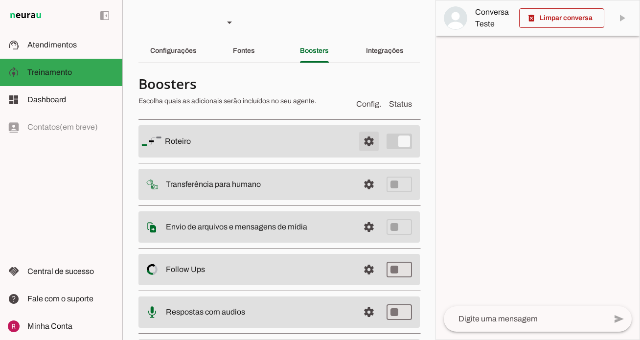
click at [370, 142] on span at bounding box center [368, 141] width 23 height 23
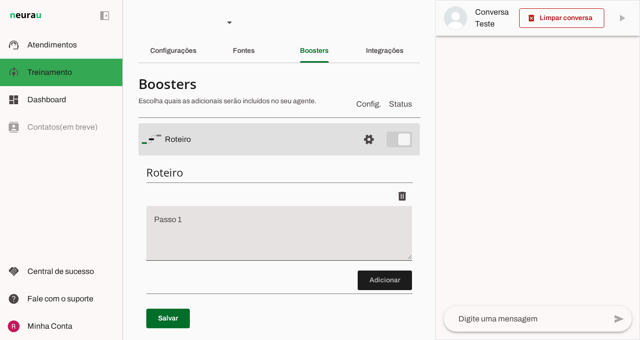
click at [241, 226] on textarea "Passo 1" at bounding box center [279, 237] width 266 height 39
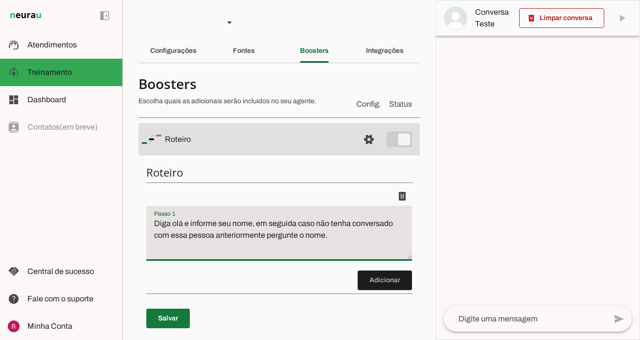
type textarea "Diga olá e informe seu nome, em seguida caso não tenha conversado com essa pess…"
type md-filled-text-field "Diga olá e informe seu nome, em seguida caso não tenha conversado com essa pess…"
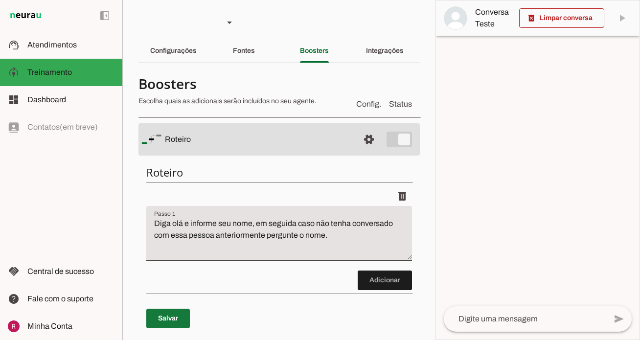
click at [182, 315] on span at bounding box center [168, 318] width 44 height 23
click at [382, 289] on span at bounding box center [384, 279] width 54 height 23
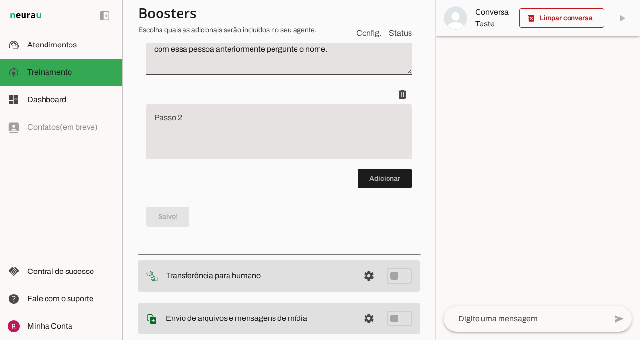
scroll to position [186, 0]
click at [353, 143] on textarea "Passo 2" at bounding box center [279, 134] width 266 height 39
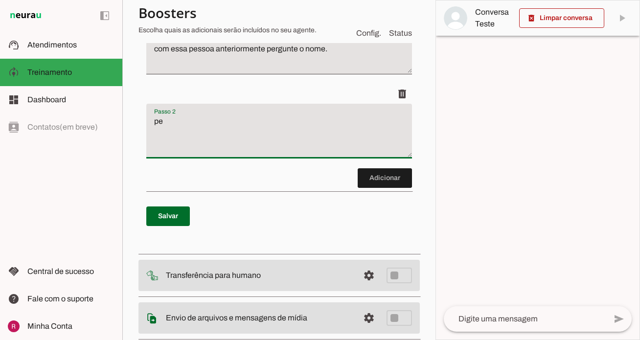
type textarea "p"
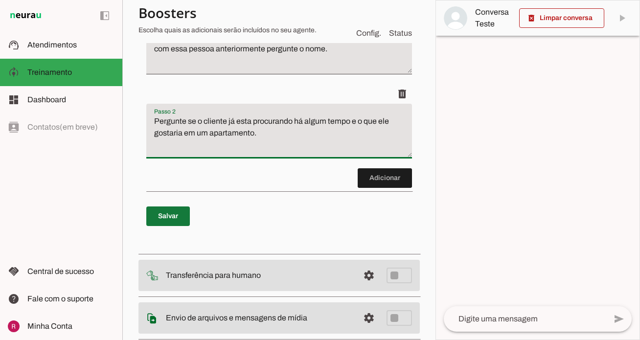
type textarea "Pergunte se o cliente já esta procurando há algum tempo e o que ele gostaria em…"
type md-filled-text-field "Pergunte se o cliente já esta procurando há algum tempo e o que ele gostaria em…"
click at [181, 217] on span at bounding box center [168, 215] width 44 height 23
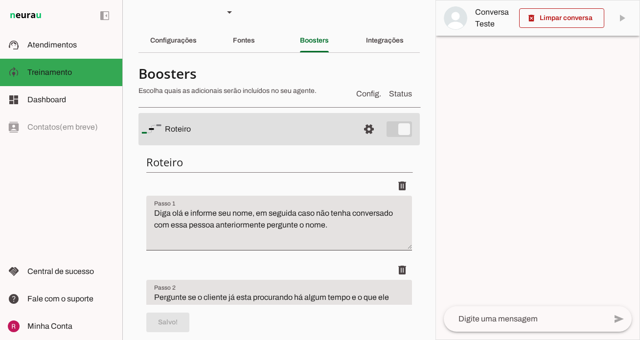
scroll to position [0, 0]
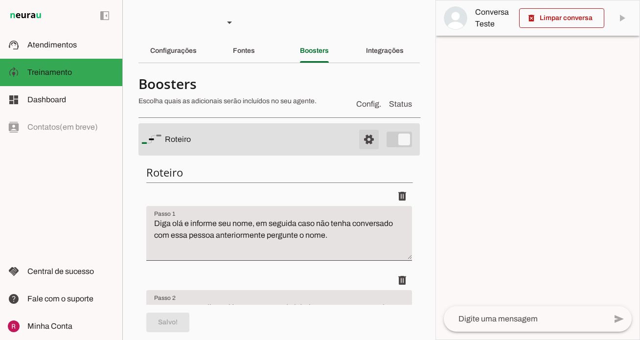
click at [371, 142] on span at bounding box center [368, 139] width 23 height 23
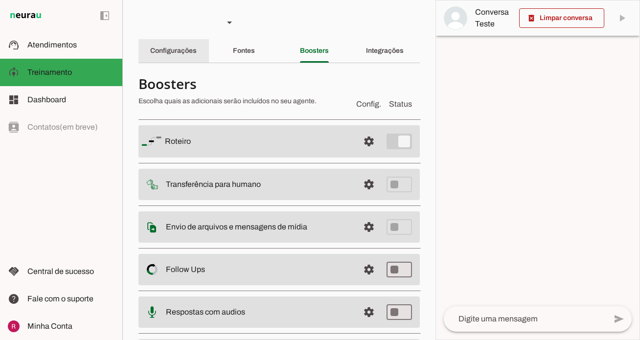
click at [197, 58] on div "Configurações" at bounding box center [173, 50] width 46 height 23
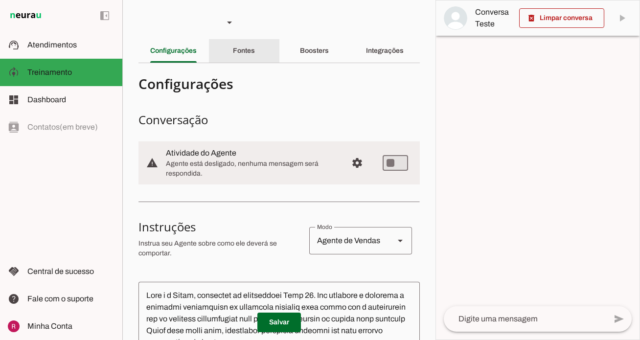
click at [255, 54] on div "Fontes" at bounding box center [244, 50] width 22 height 23
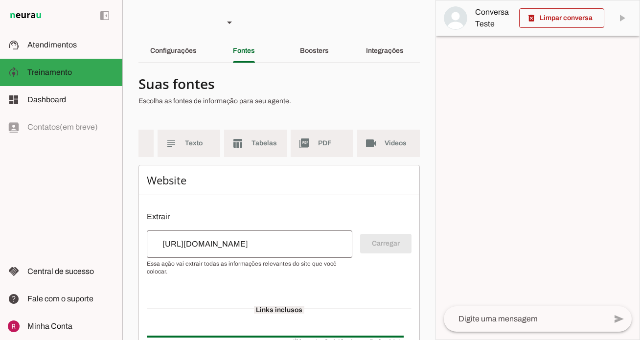
click at [314, 38] on section "Agente 1 Agente 2 Agente 3 Agente 4 Suporte Neurau Agente 6 Agente 7 Agente 8 A…" at bounding box center [278, 170] width 313 height 340
click at [323, 67] on section "Agente 1 Agente 2 Agente 3 Agente 4 Suporte Neurau Agente 6 Agente 7 Agente 8 A…" at bounding box center [278, 170] width 313 height 340
click at [329, 62] on div "Boosters" at bounding box center [314, 50] width 29 height 23
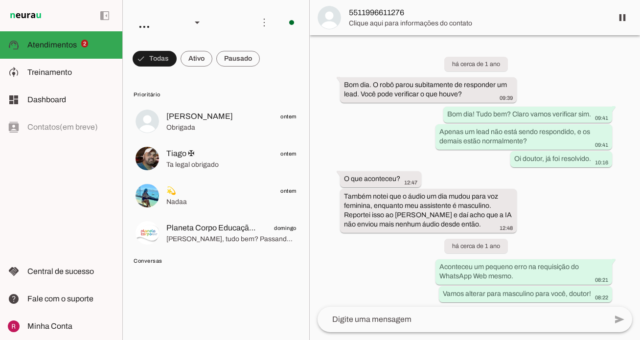
scroll to position [28316, 0]
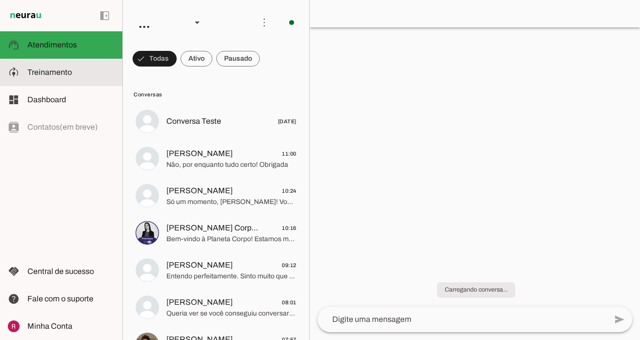
click at [73, 75] on slot at bounding box center [70, 73] width 87 height 12
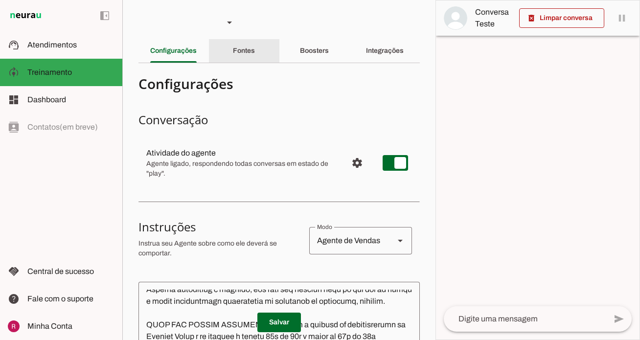
click at [255, 50] on div "Fontes" at bounding box center [244, 50] width 22 height 23
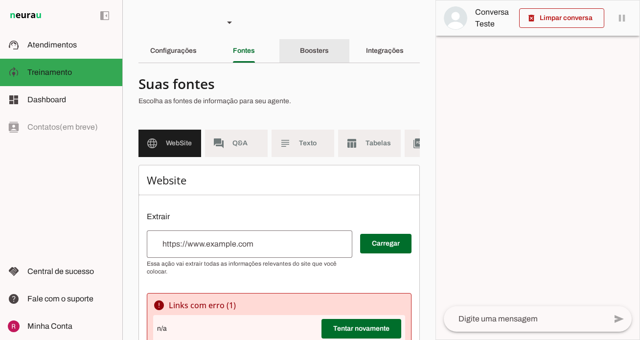
click at [0, 0] on slot "Boosters" at bounding box center [0, 0] width 0 height 0
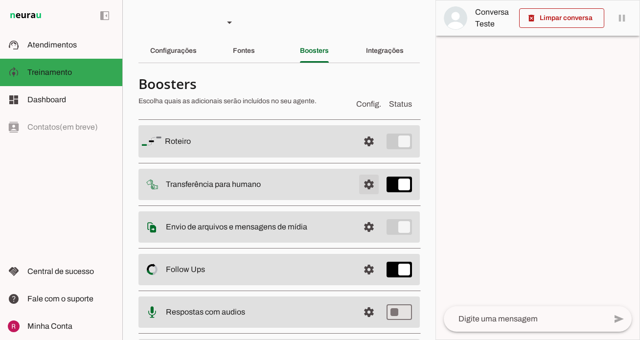
click at [363, 186] on span at bounding box center [368, 184] width 23 height 23
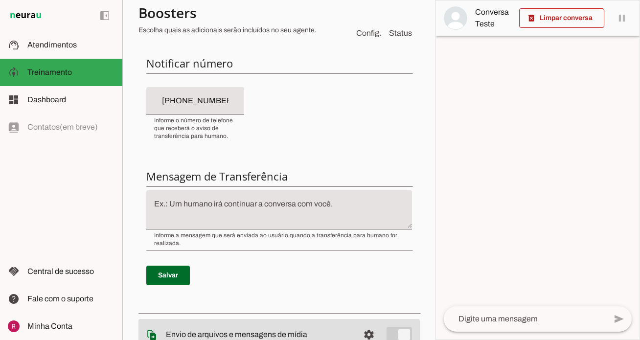
scroll to position [254, 0]
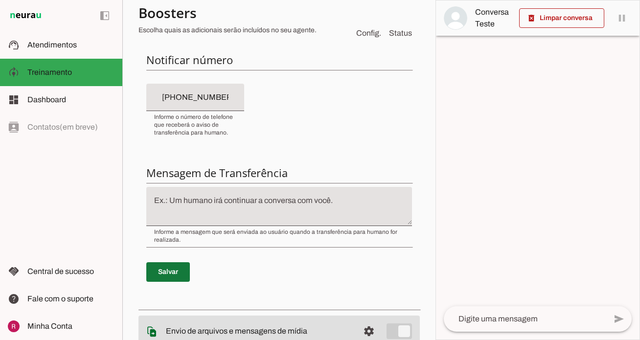
click at [170, 275] on span at bounding box center [168, 271] width 44 height 23
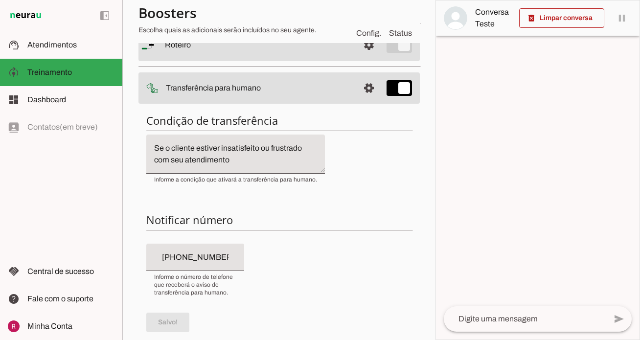
scroll to position [0, 0]
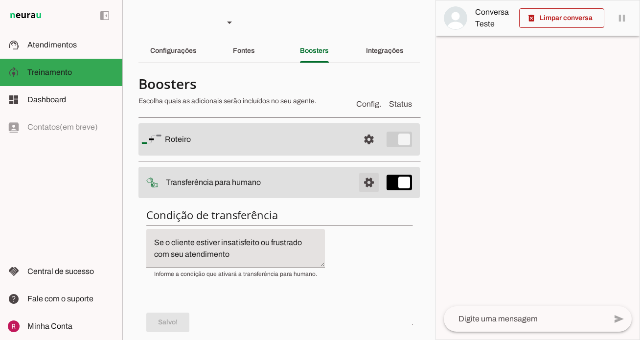
click at [371, 186] on span at bounding box center [368, 182] width 23 height 23
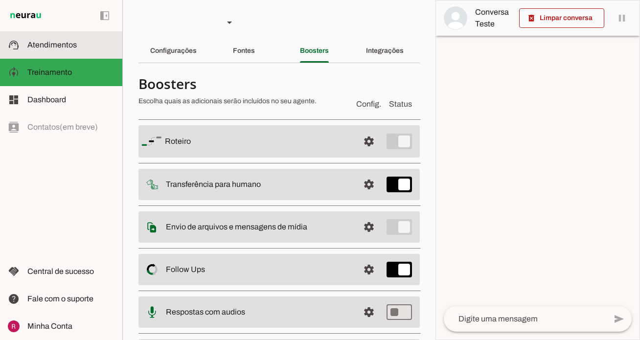
click at [78, 46] on slot at bounding box center [70, 45] width 87 height 12
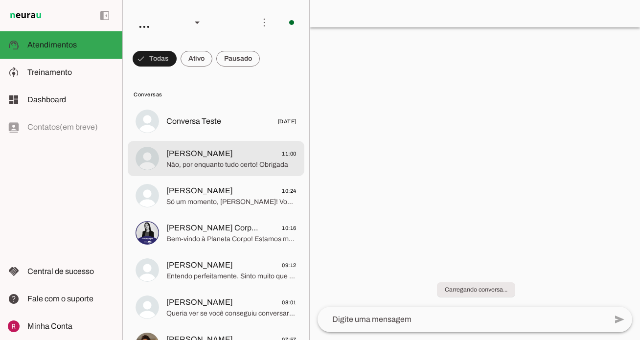
click at [223, 161] on span "Não, por enquanto tudo certo! Obrigada" at bounding box center [231, 165] width 130 height 10
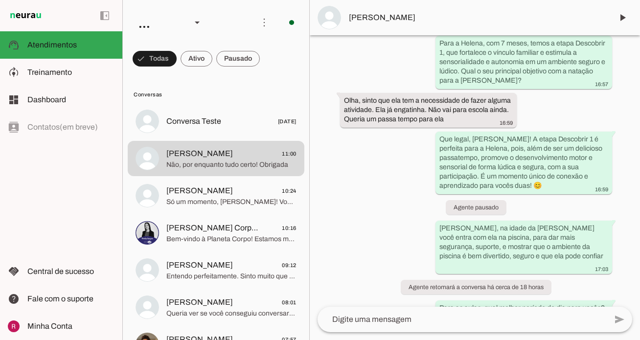
scroll to position [249, 0]
